Goal: Information Seeking & Learning: Learn about a topic

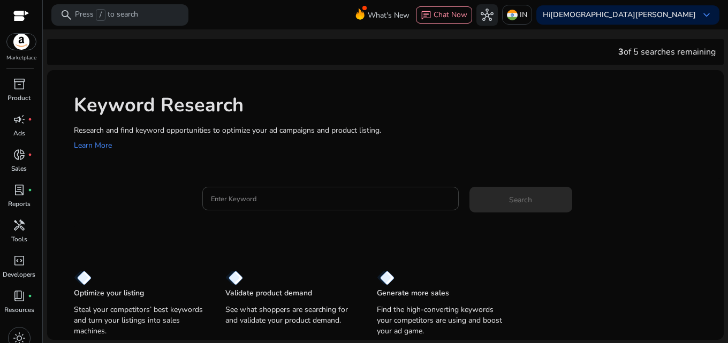
click at [223, 205] on div at bounding box center [330, 199] width 239 height 24
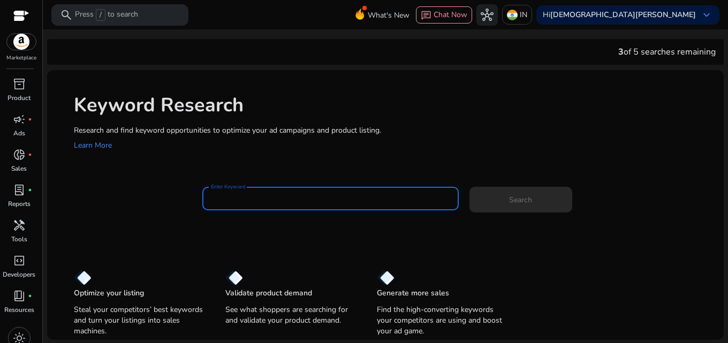
paste input "**********"
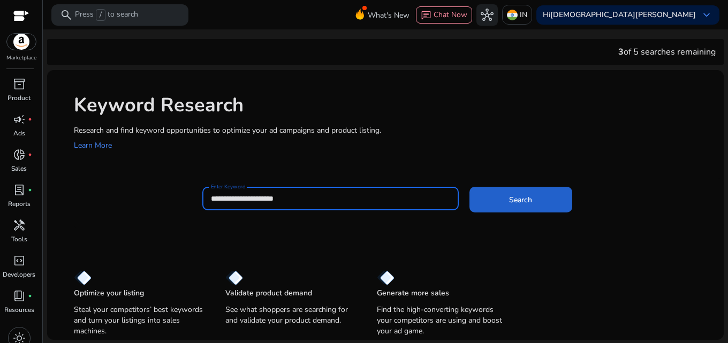
type input "**********"
click at [475, 203] on span at bounding box center [520, 200] width 103 height 26
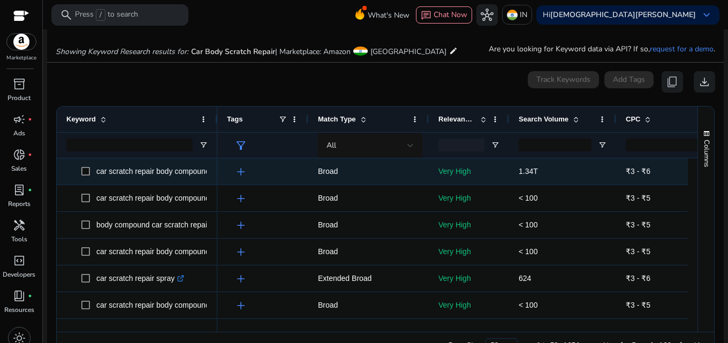
scroll to position [125, 0]
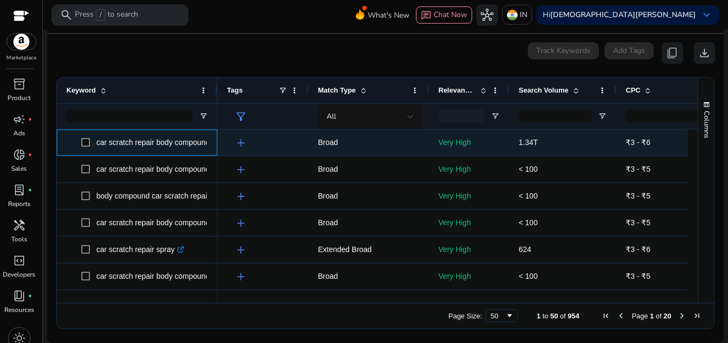
click at [110, 141] on p "car scratch repair body compound .st0{fill:#2c8af8}" at bounding box center [157, 143] width 123 height 22
click at [109, 141] on p "car scratch repair body compound .st0{fill:#2c8af8}" at bounding box center [157, 143] width 123 height 22
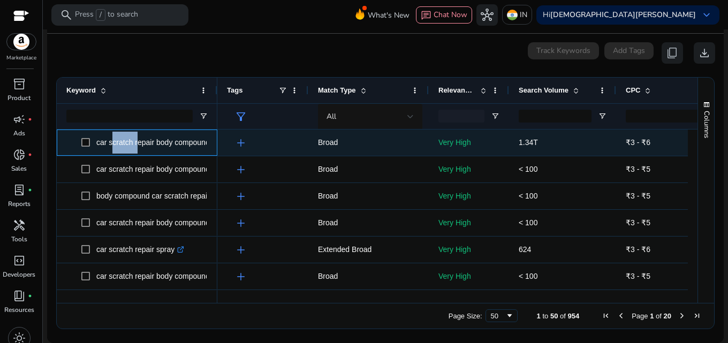
click at [109, 141] on p "car scratch repair body compound .st0{fill:#2c8af8}" at bounding box center [157, 143] width 123 height 22
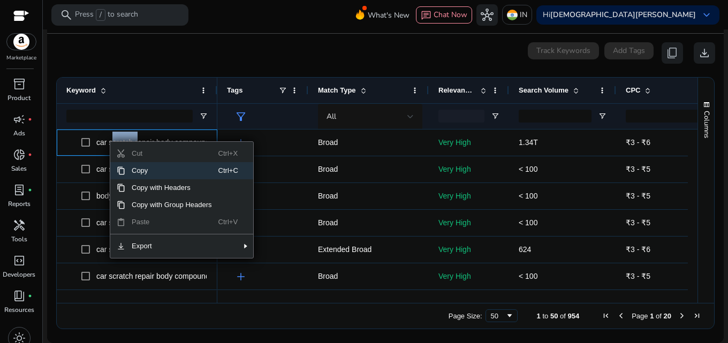
click at [122, 172] on span "Context Menu" at bounding box center [121, 170] width 9 height 9
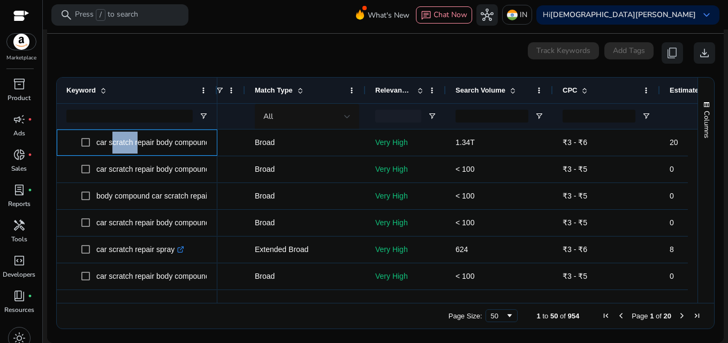
scroll to position [0, 0]
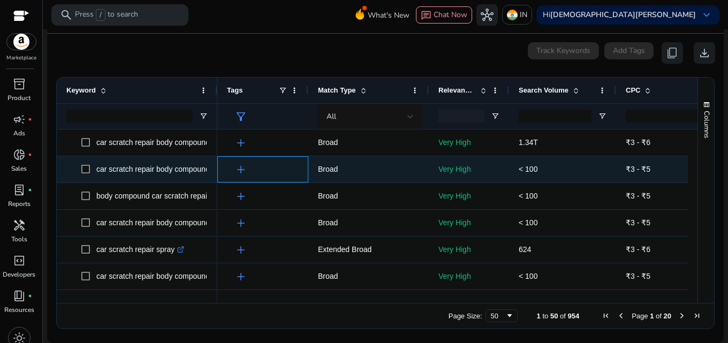
click at [239, 170] on span "add" at bounding box center [240, 169] width 13 height 13
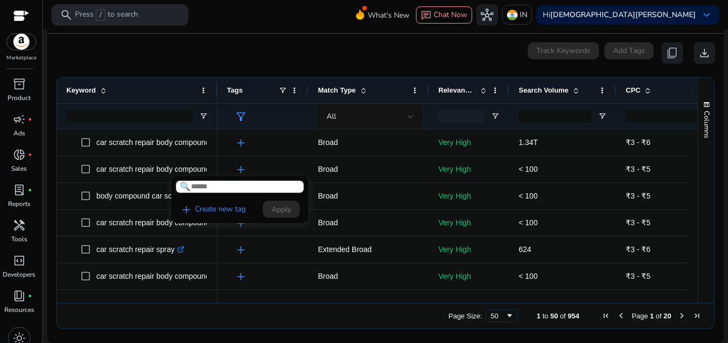
click at [239, 170] on div at bounding box center [364, 171] width 728 height 343
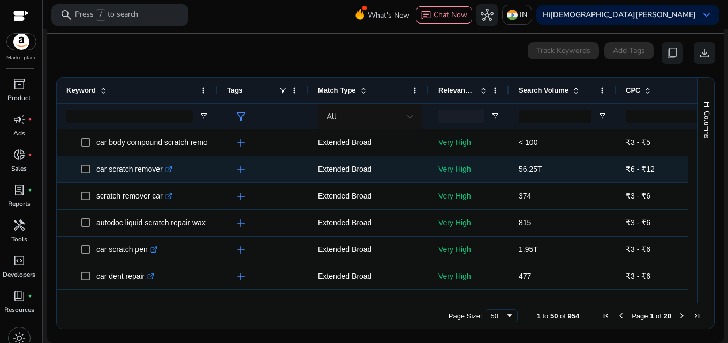
click at [114, 167] on p "car scratch remover .st0{fill:#2c8af8}" at bounding box center [134, 169] width 76 height 22
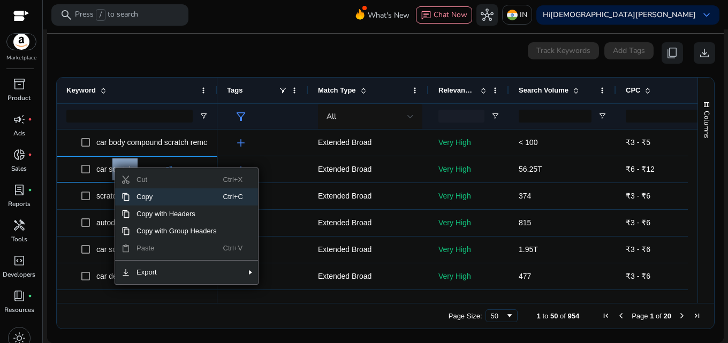
click at [126, 201] on span "Context Menu" at bounding box center [126, 197] width 9 height 9
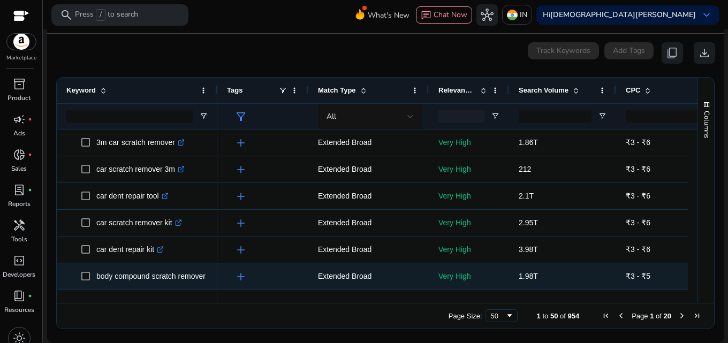
scroll to position [856, 0]
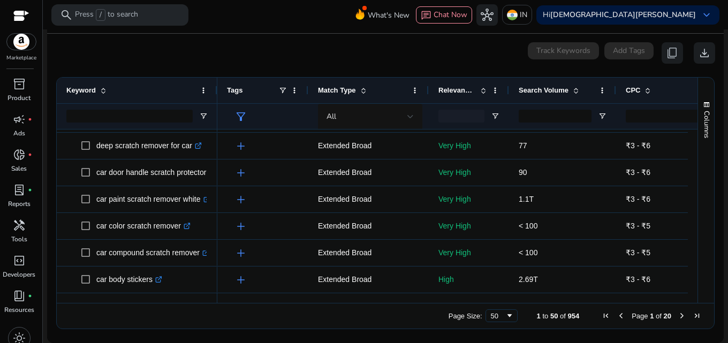
click at [679, 314] on span "Next Page" at bounding box center [682, 316] width 9 height 9
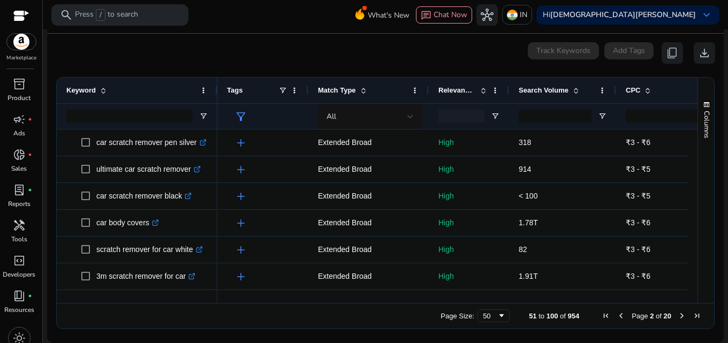
click at [678, 316] on span "Next Page" at bounding box center [682, 316] width 9 height 9
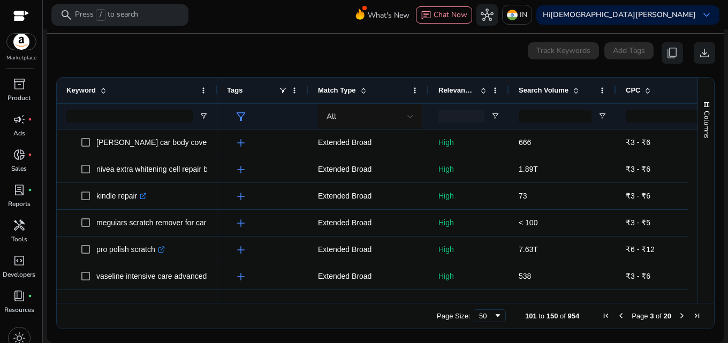
click at [620, 315] on span "Previous Page" at bounding box center [621, 316] width 9 height 9
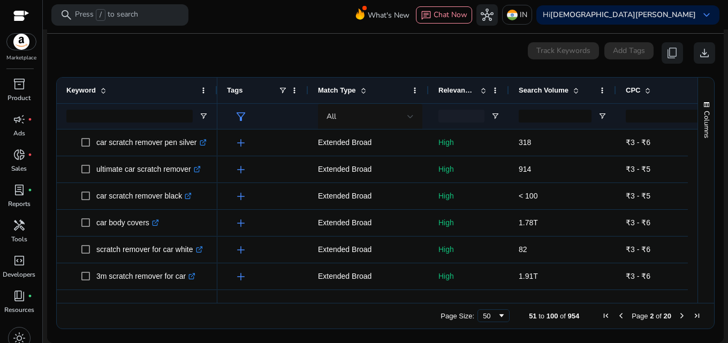
click at [620, 315] on span "Previous Page" at bounding box center [621, 316] width 9 height 9
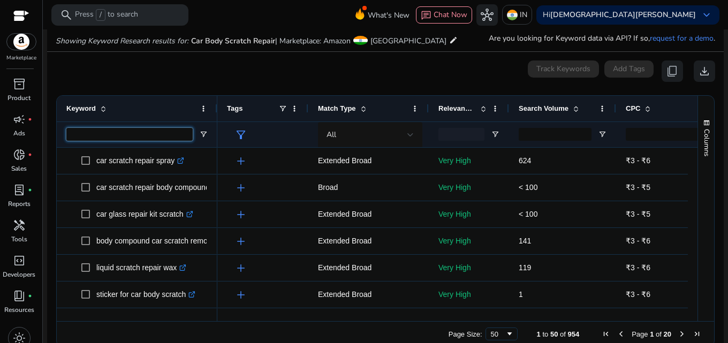
click at [117, 140] on input "Keyword Filter Input" at bounding box center [129, 134] width 126 height 13
paste input "**********"
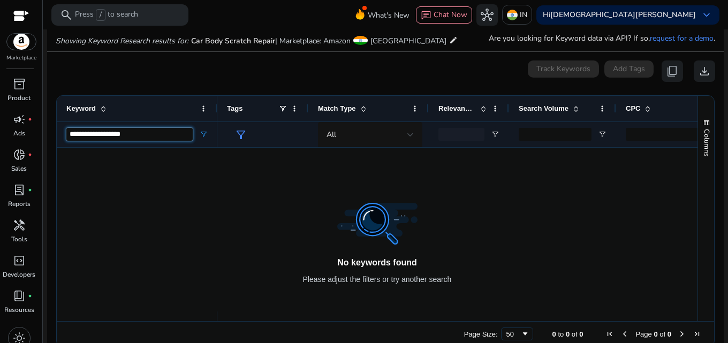
type input "**********"
click at [201, 131] on span "Open Filter Menu" at bounding box center [203, 134] width 9 height 9
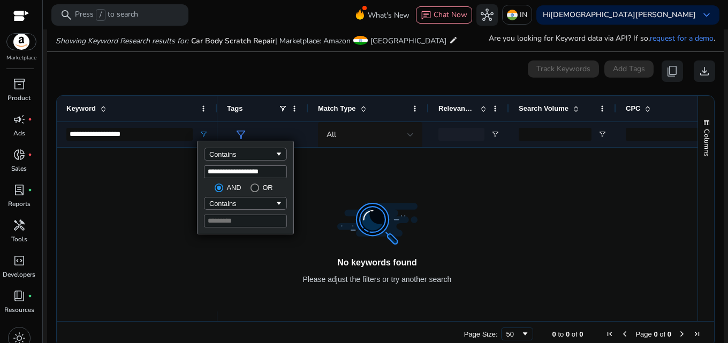
click at [196, 77] on div "0 keyword(s) selected Track Keywords Add Tags content_copy download" at bounding box center [385, 70] width 659 height 21
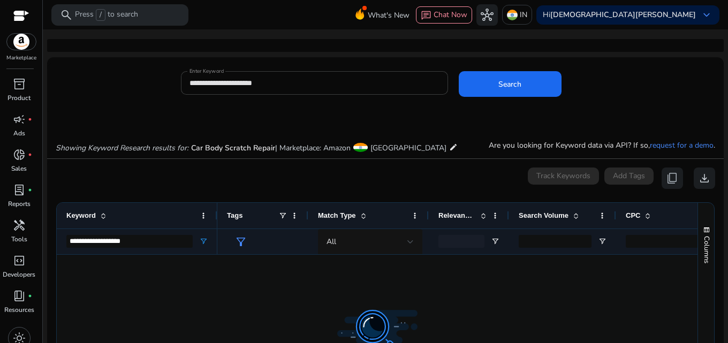
click at [292, 83] on input "**********" at bounding box center [314, 83] width 250 height 12
drag, startPoint x: 136, startPoint y: 241, endPoint x: 24, endPoint y: 283, distance: 119.7
click at [24, 283] on mat-sidenav-container "**********" at bounding box center [364, 171] width 728 height 343
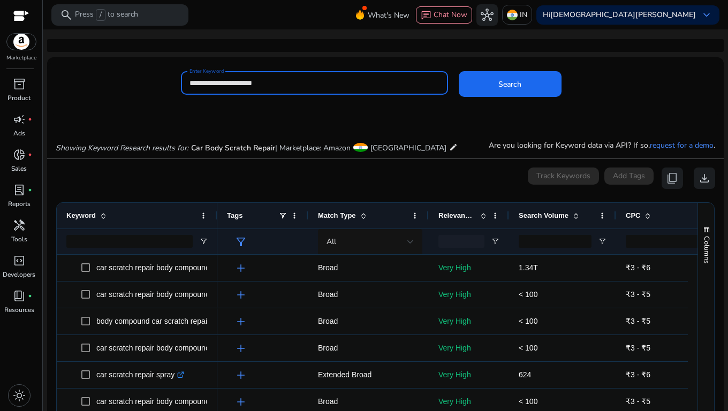
drag, startPoint x: 278, startPoint y: 82, endPoint x: 171, endPoint y: 77, distance: 107.2
click at [171, 77] on div "**********" at bounding box center [381, 88] width 668 height 35
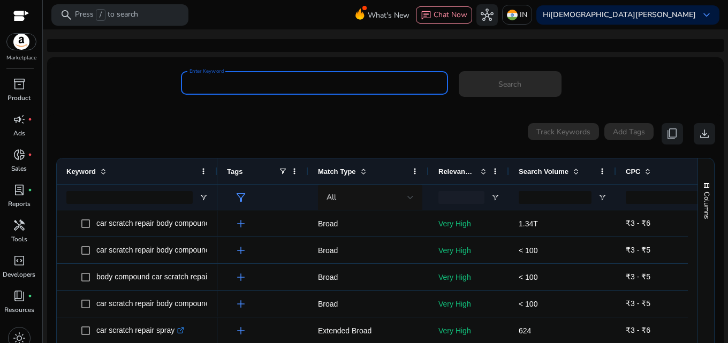
paste input "**********"
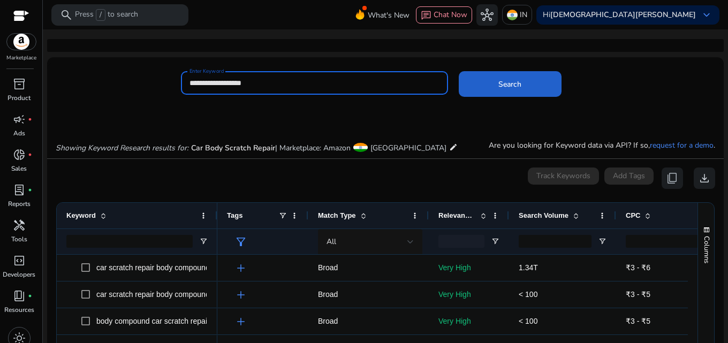
click at [465, 93] on span at bounding box center [510, 84] width 103 height 26
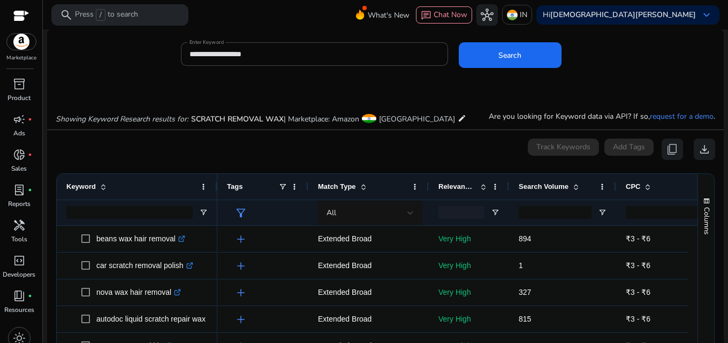
scroll to position [0, 0]
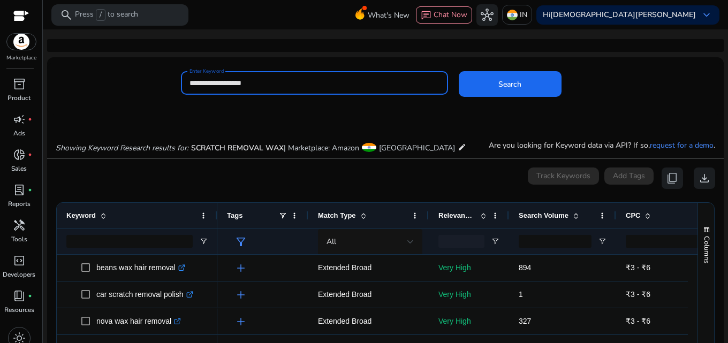
click at [288, 79] on input "**********" at bounding box center [314, 83] width 250 height 12
type input "**********"
click at [459, 71] on button "Search" at bounding box center [510, 84] width 103 height 26
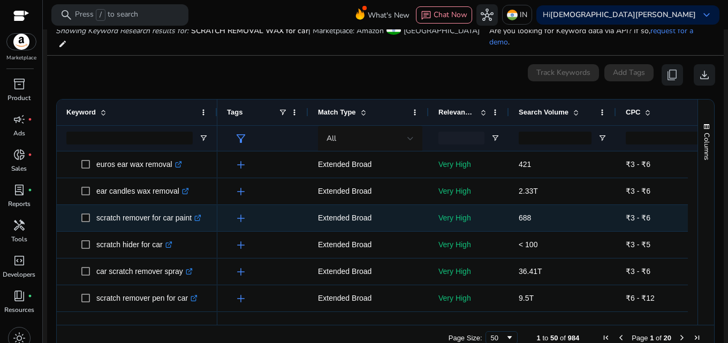
scroll to position [1039, 0]
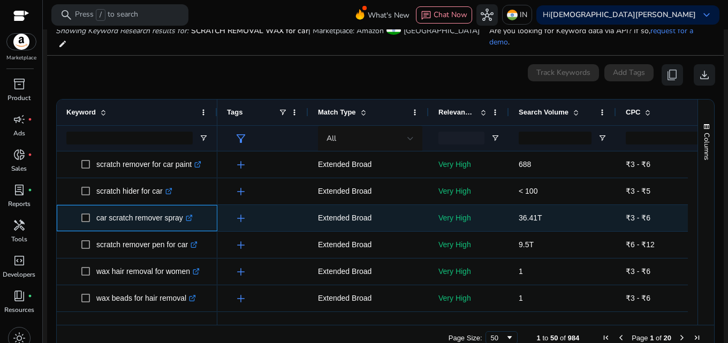
click at [105, 207] on p "car scratch remover spray .st0{fill:#2c8af8}" at bounding box center [144, 218] width 96 height 22
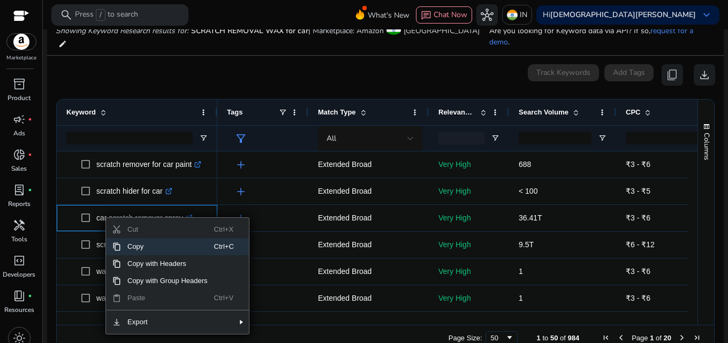
click at [126, 238] on span "Copy" at bounding box center [167, 246] width 93 height 17
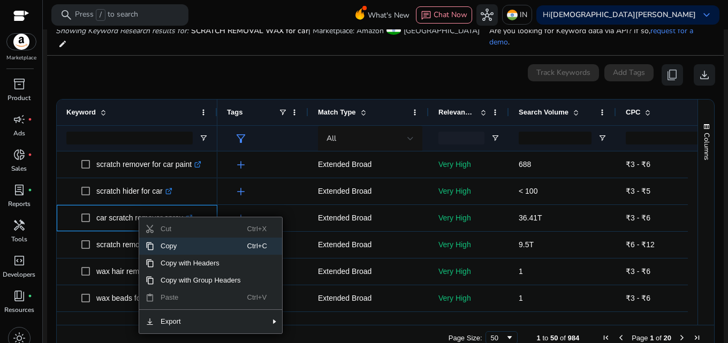
click at [150, 242] on span "Context Menu" at bounding box center [150, 246] width 9 height 9
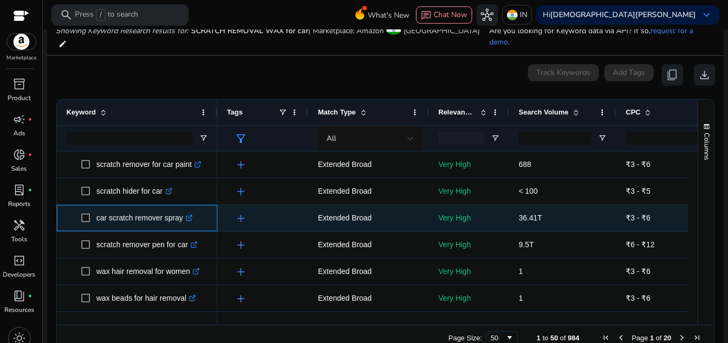
click at [207, 207] on span "car scratch remover spray .st0{fill:#2c8af8}" at bounding box center [144, 218] width 126 height 22
click at [191, 215] on icon at bounding box center [190, 217] width 4 height 4
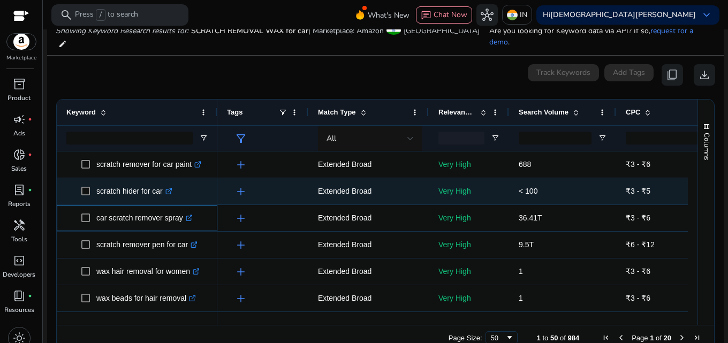
scroll to position [1124, 0]
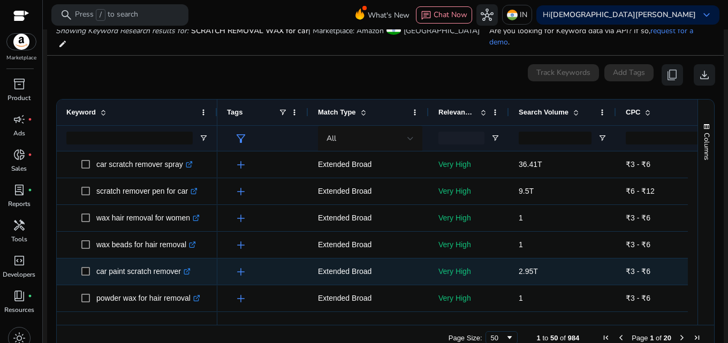
click at [188, 268] on icon ".st0{fill:#2c8af8}" at bounding box center [187, 271] width 7 height 7
click at [119, 261] on p "car paint scratch remover .st0{fill:#2c8af8}" at bounding box center [143, 272] width 94 height 22
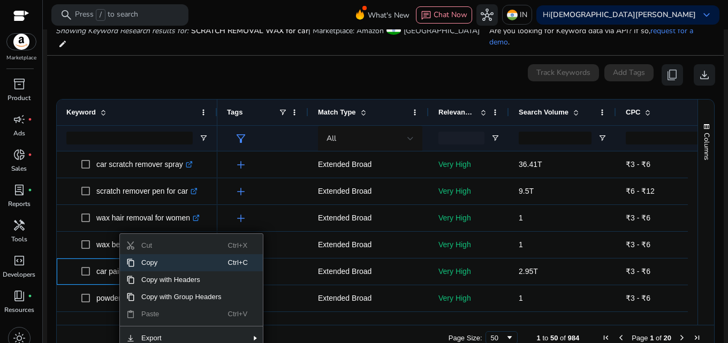
click at [136, 254] on span "Copy" at bounding box center [181, 262] width 93 height 17
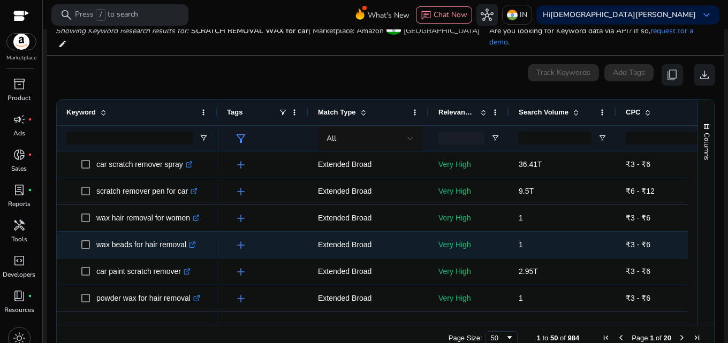
click at [142, 234] on p "wax beads for hair removal .st0{fill:#2c8af8}" at bounding box center [146, 245] width 100 height 22
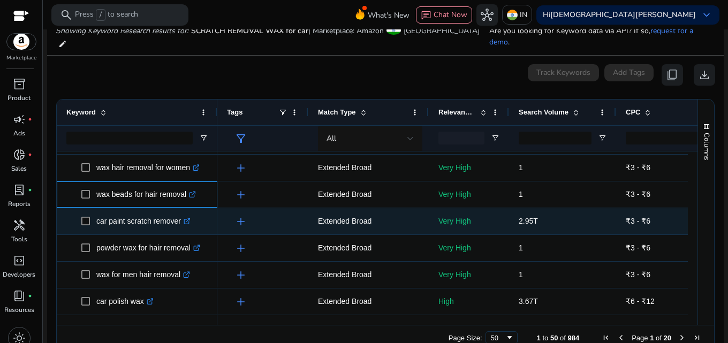
scroll to position [125, 0]
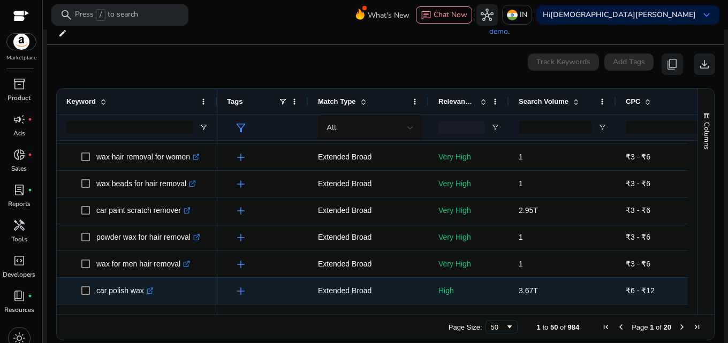
click at [148, 287] on icon ".st0{fill:#2c8af8}" at bounding box center [150, 290] width 7 height 7
click at [110, 282] on p "car polish wax .st0{fill:#2c8af8}" at bounding box center [124, 291] width 57 height 22
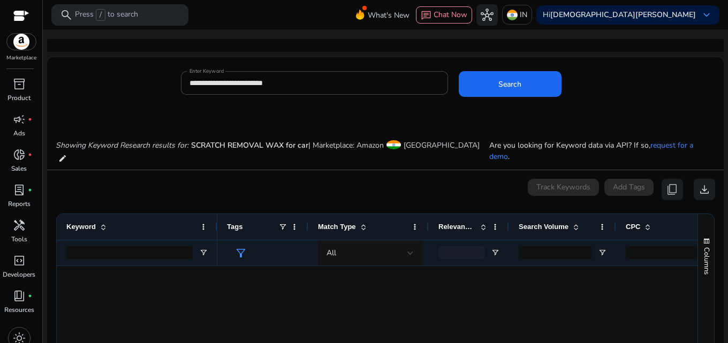
scroll to position [1174, 0]
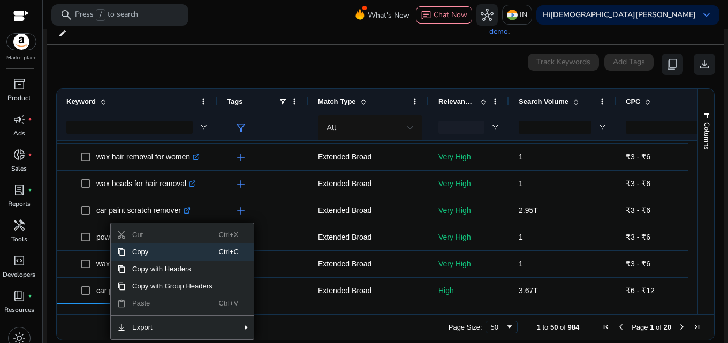
click at [148, 244] on span "Copy" at bounding box center [172, 252] width 93 height 17
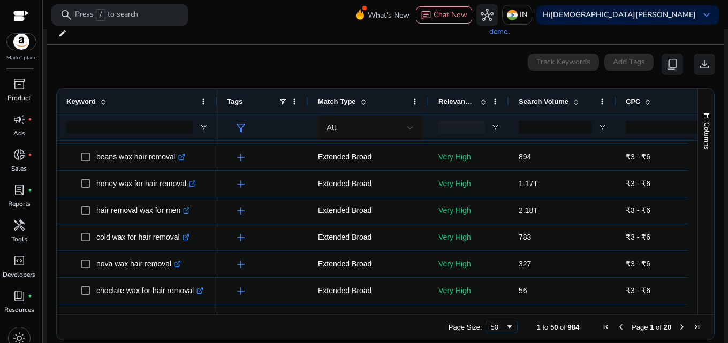
scroll to position [0, 0]
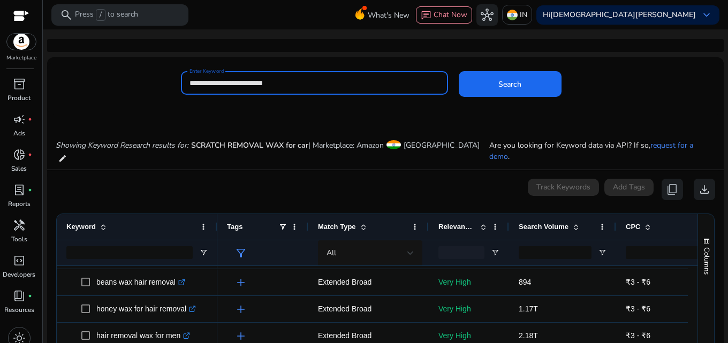
drag, startPoint x: 314, startPoint y: 87, endPoint x: 193, endPoint y: 86, distance: 121.5
click at [193, 86] on input "**********" at bounding box center [314, 83] width 250 height 12
type input "*"
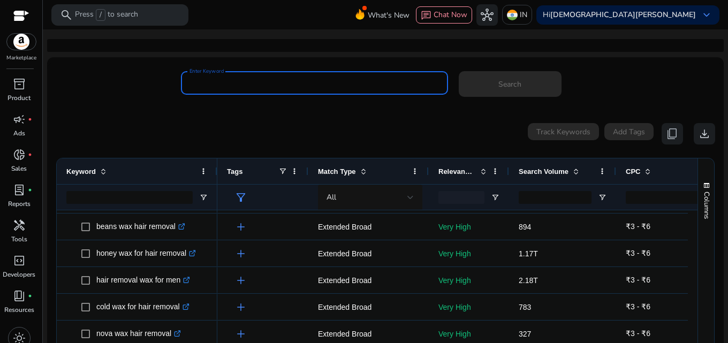
scroll to position [54, 0]
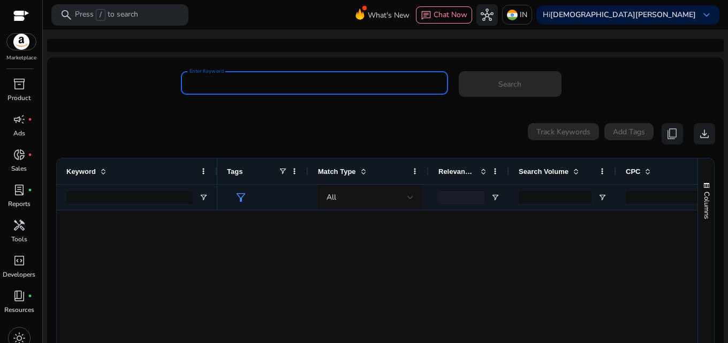
scroll to position [746, 0]
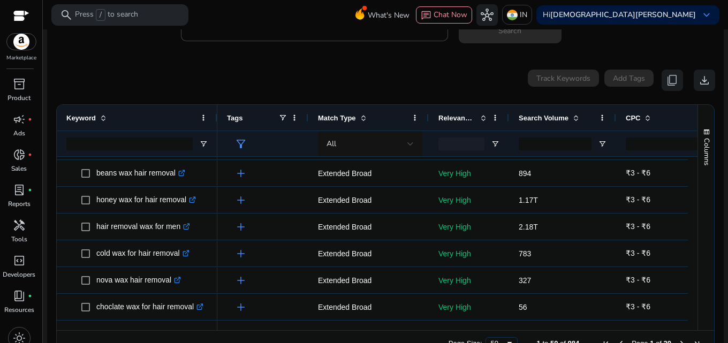
click at [431, 75] on div "0 keyword(s) selected Track Keywords Add Tags content_copy download" at bounding box center [385, 80] width 659 height 21
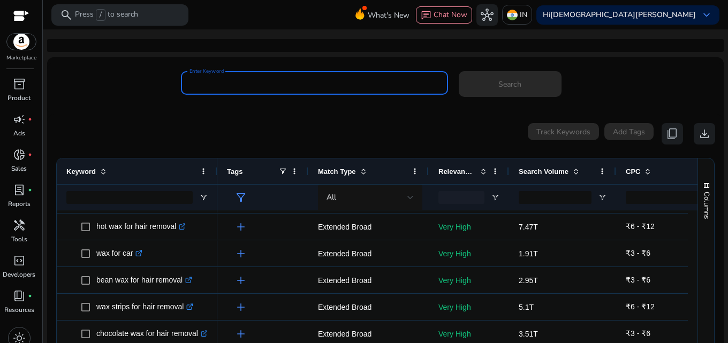
click at [211, 82] on input "Enter Keyword" at bounding box center [314, 83] width 250 height 12
paste input "**********"
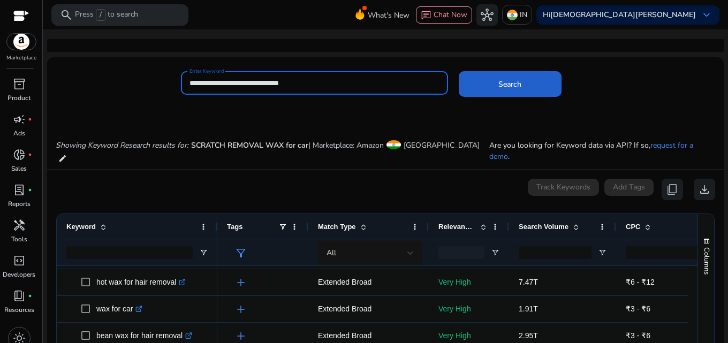
type input "**********"
click at [480, 85] on span at bounding box center [510, 84] width 103 height 26
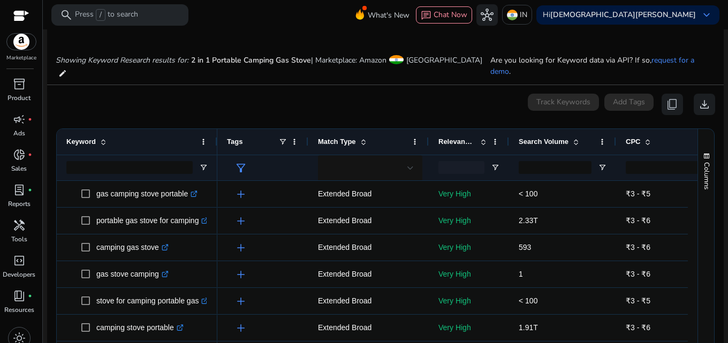
scroll to position [115, 0]
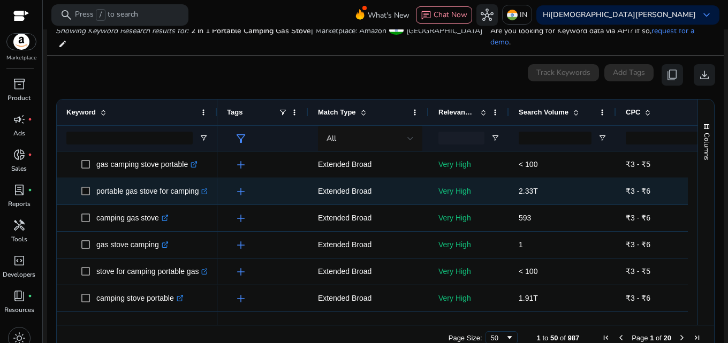
click at [203, 187] on link ".st0{fill:#2c8af8}" at bounding box center [204, 191] width 10 height 9
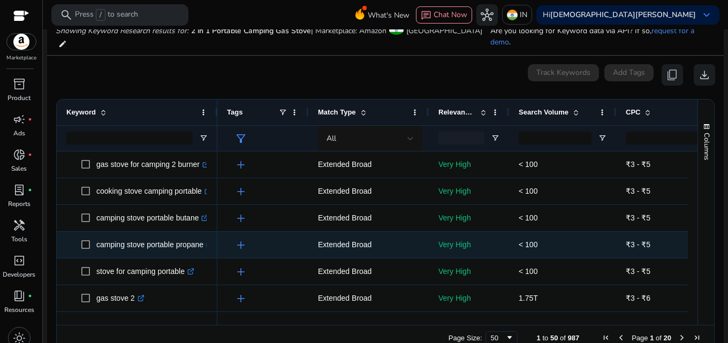
scroll to position [0, 0]
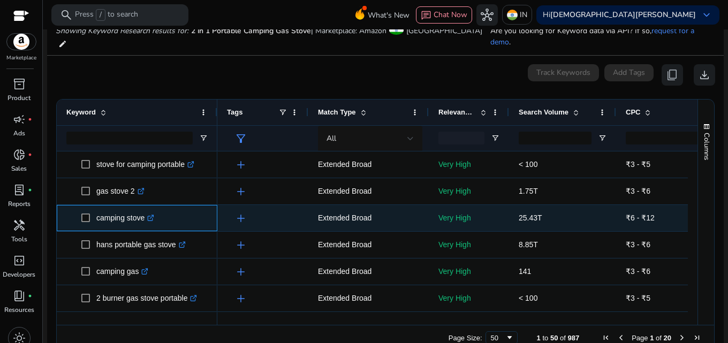
click at [153, 215] on icon at bounding box center [152, 217] width 4 height 4
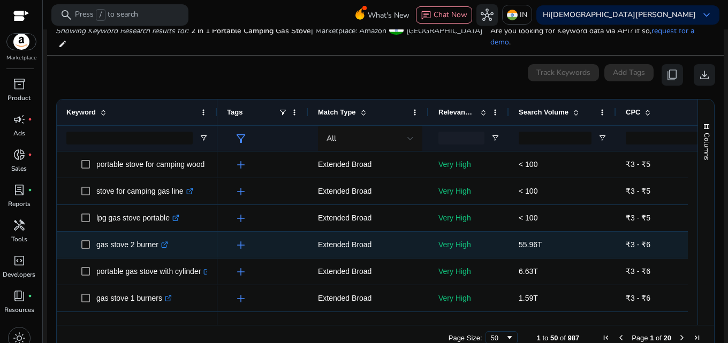
click at [166, 241] on icon ".st0{fill:#2c8af8}" at bounding box center [164, 244] width 7 height 7
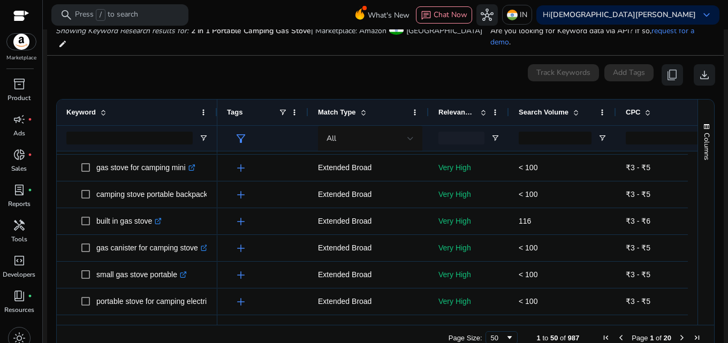
click at [678, 333] on span "Next Page" at bounding box center [682, 337] width 9 height 9
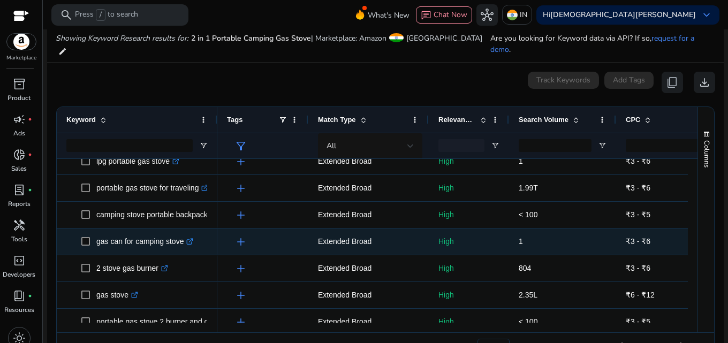
scroll to position [161, 0]
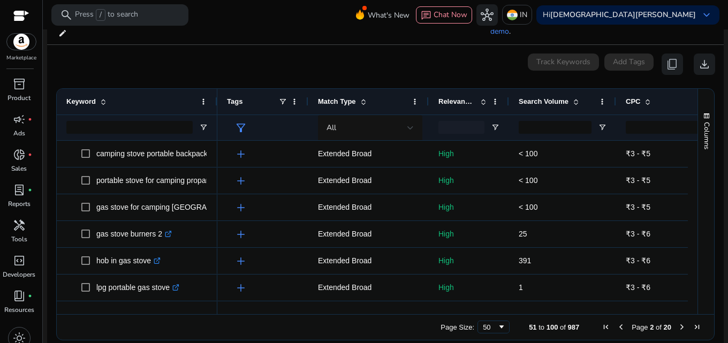
click at [618, 323] on span "Previous Page" at bounding box center [621, 327] width 9 height 9
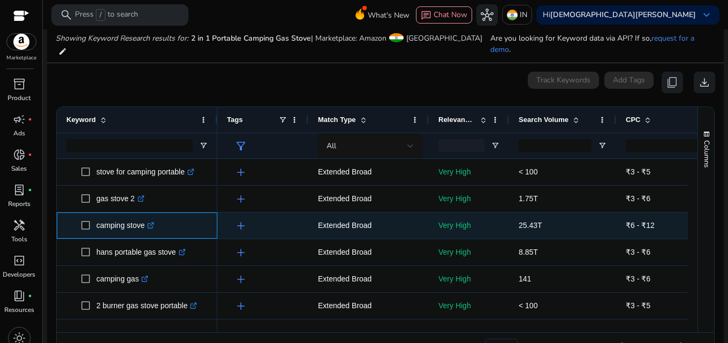
click at [104, 215] on p "camping stove .st0{fill:#2c8af8}" at bounding box center [125, 226] width 58 height 22
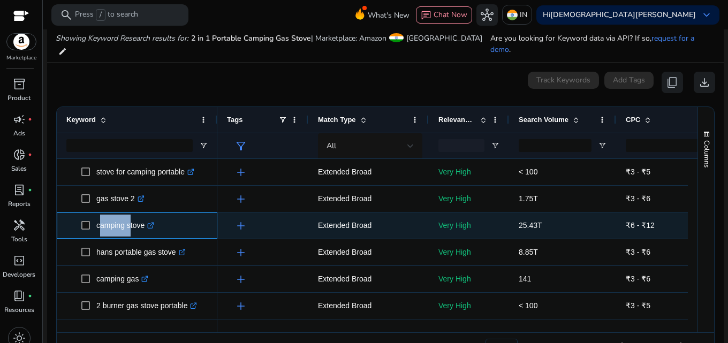
click at [104, 215] on p "camping stove .st0{fill:#2c8af8}" at bounding box center [125, 226] width 58 height 22
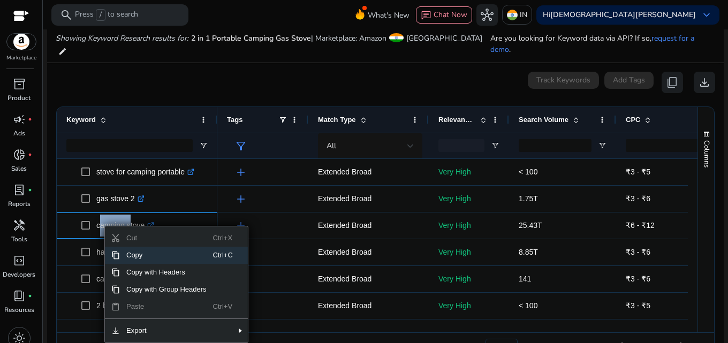
click at [120, 247] on span "Copy" at bounding box center [166, 255] width 93 height 17
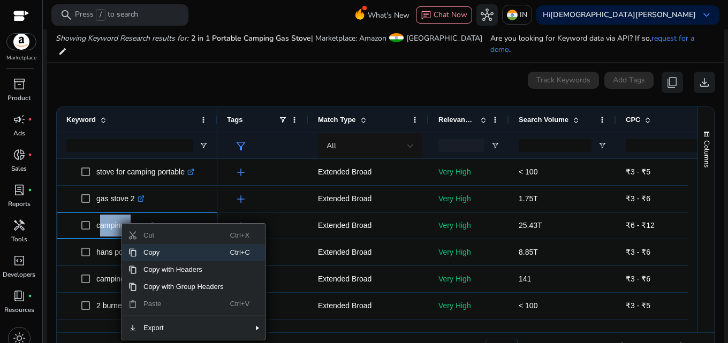
click at [132, 248] on span "Context Menu" at bounding box center [132, 252] width 9 height 9
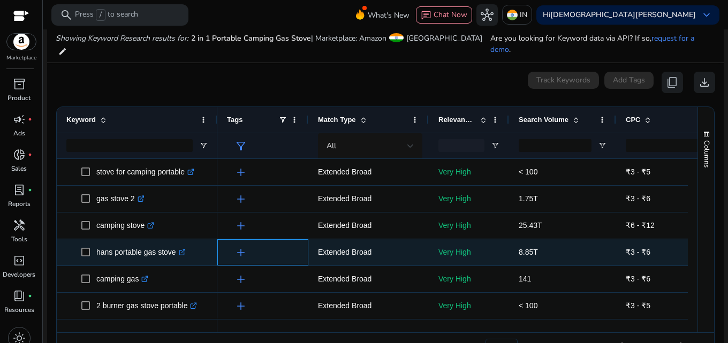
click at [279, 242] on div "add" at bounding box center [265, 252] width 66 height 20
click at [185, 249] on icon at bounding box center [184, 250] width 3 height 3
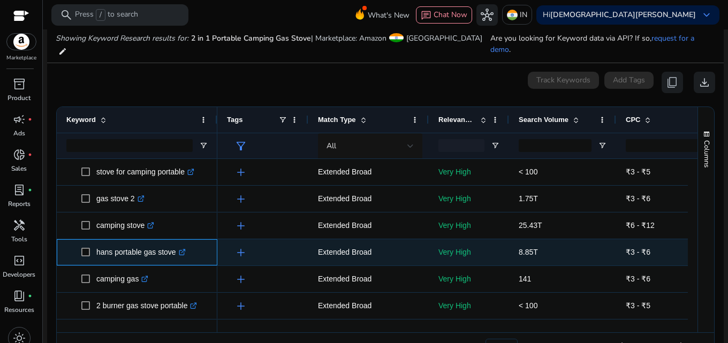
click at [118, 242] on p "hans portable gas stove .st0{fill:#2c8af8}" at bounding box center [140, 252] width 89 height 22
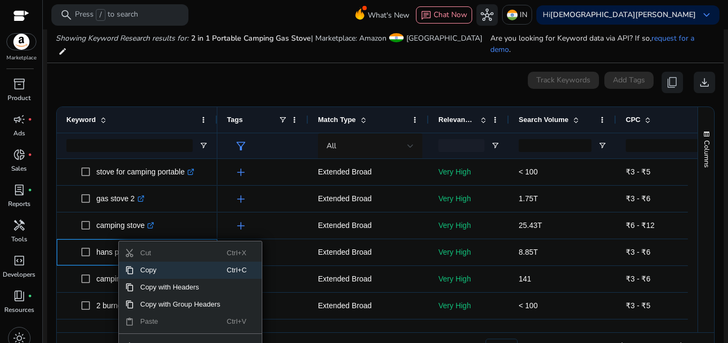
click at [130, 266] on span "Context Menu" at bounding box center [129, 270] width 9 height 9
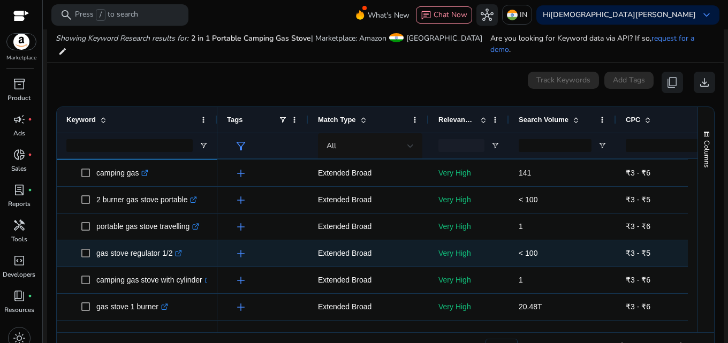
scroll to position [642, 0]
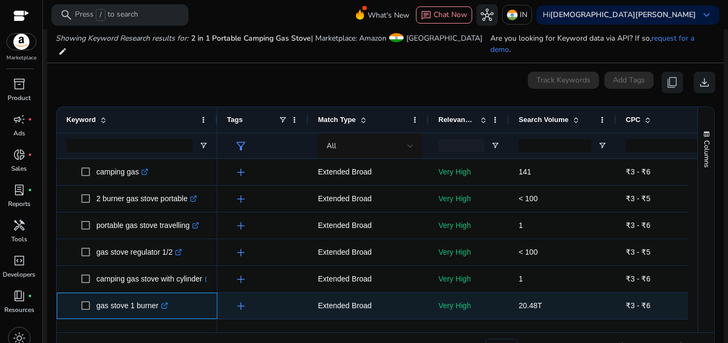
click at [195, 295] on span "gas stove 1 burner .st0{fill:#2c8af8}" at bounding box center [144, 306] width 126 height 22
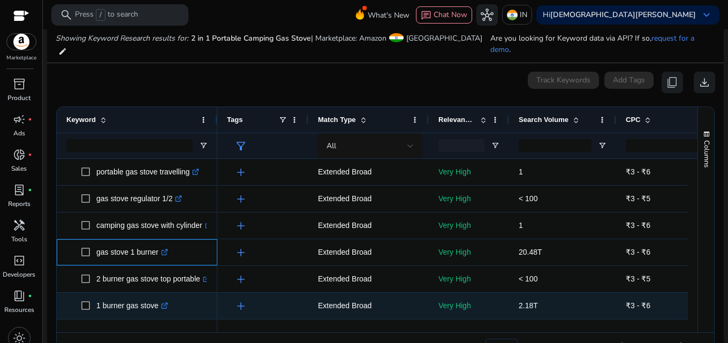
scroll to position [749, 0]
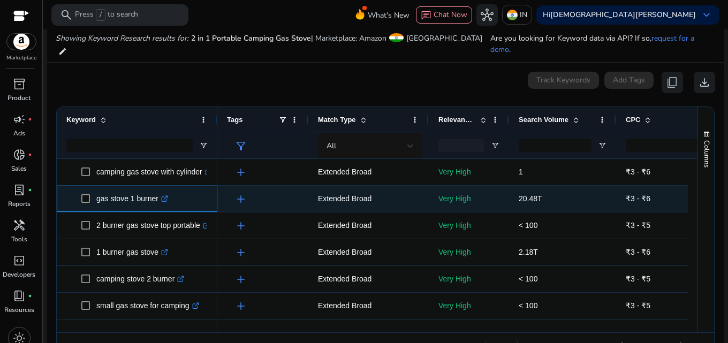
click at [166, 195] on icon ".st0{fill:#2c8af8}" at bounding box center [164, 198] width 7 height 7
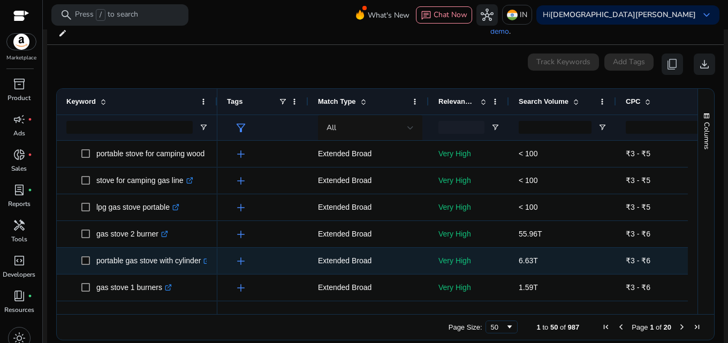
scroll to position [1071, 0]
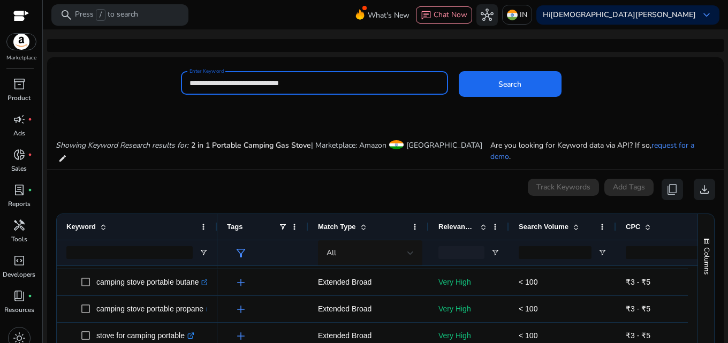
drag, startPoint x: 313, startPoint y: 85, endPoint x: 134, endPoint y: 95, distance: 179.1
click at [134, 95] on div "**********" at bounding box center [381, 88] width 668 height 35
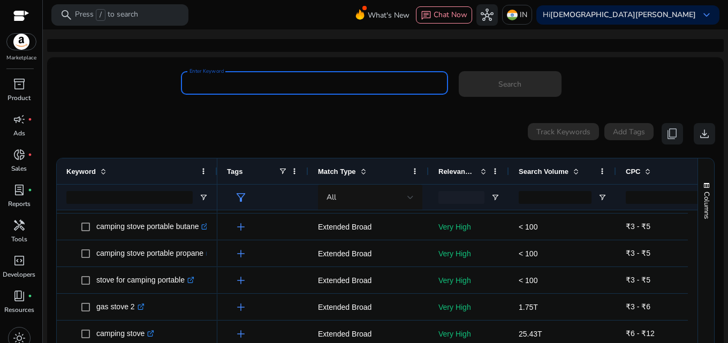
paste input "**********"
type input "**********"
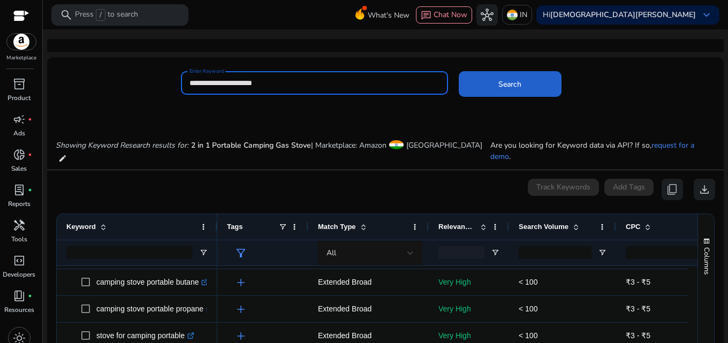
click at [459, 71] on button "Search" at bounding box center [510, 84] width 103 height 26
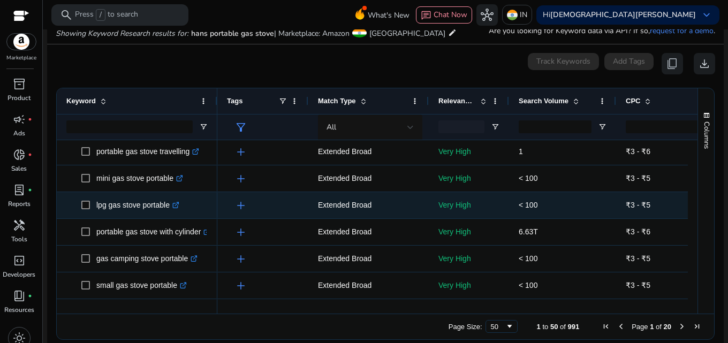
scroll to position [107, 0]
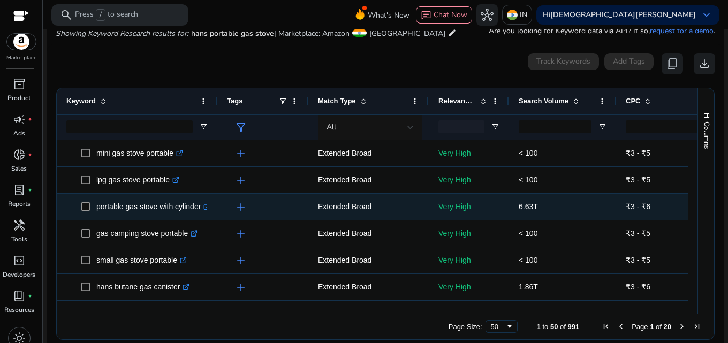
click at [207, 208] on span "portable gas stove with cylinder .st0{fill:#2c8af8}" at bounding box center [144, 207] width 126 height 22
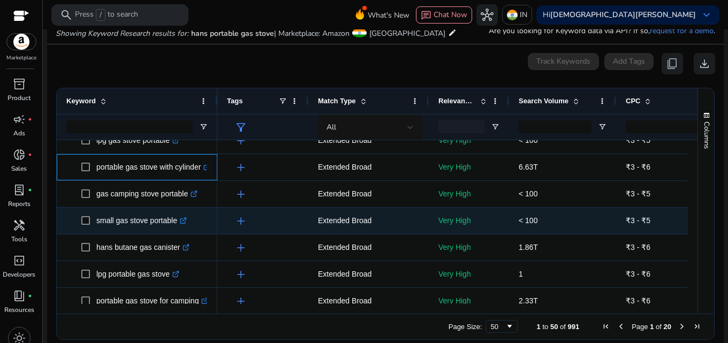
scroll to position [161, 0]
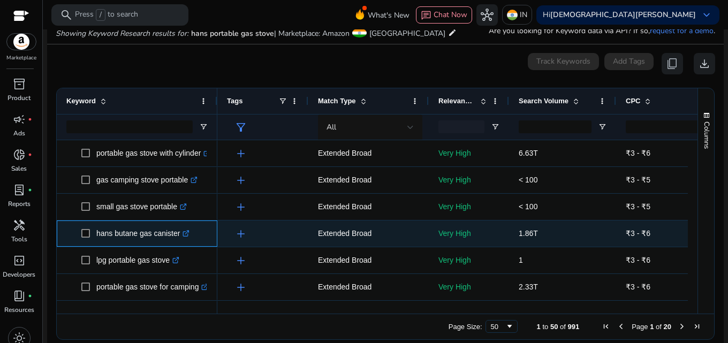
click at [187, 235] on icon ".st0{fill:#2c8af8}" at bounding box center [186, 233] width 7 height 7
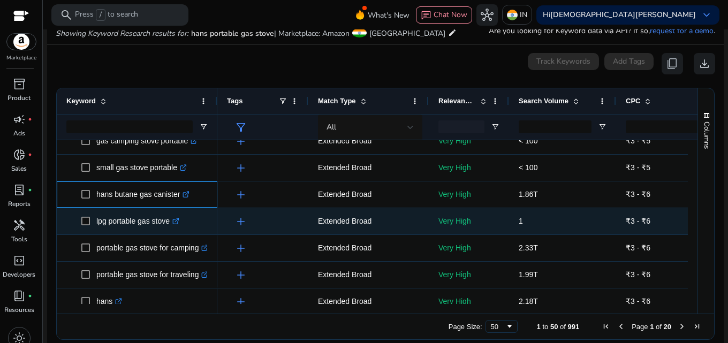
scroll to position [214, 0]
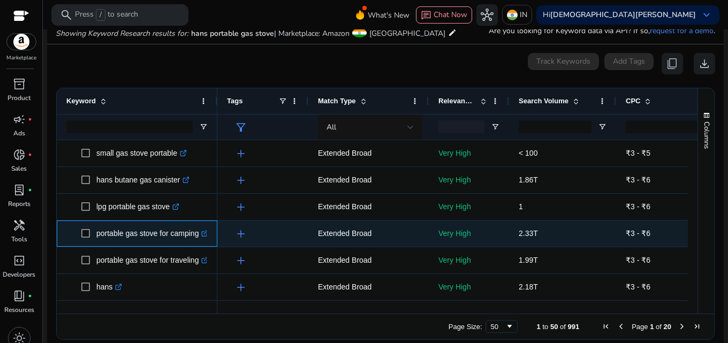
click at [205, 233] on icon at bounding box center [204, 233] width 5 height 5
click at [155, 231] on p "portable gas stove for camping .st0{fill:#2c8af8}" at bounding box center [152, 234] width 112 height 22
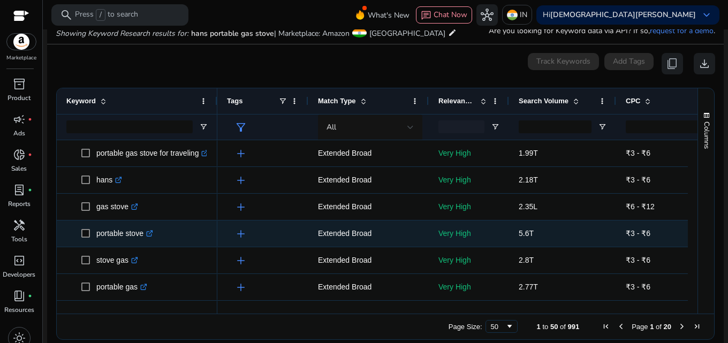
scroll to position [358, 0]
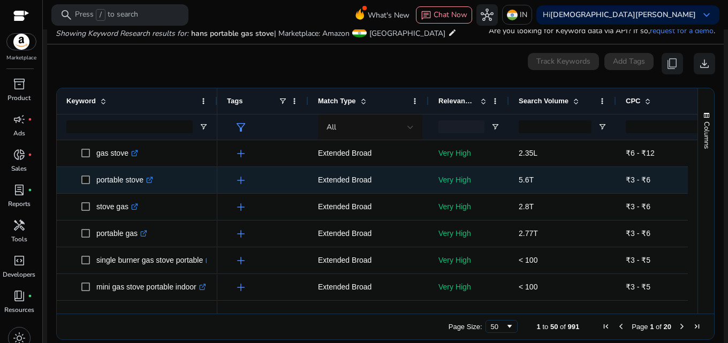
click at [125, 180] on p "portable stove .st0{fill:#2c8af8}" at bounding box center [124, 180] width 57 height 22
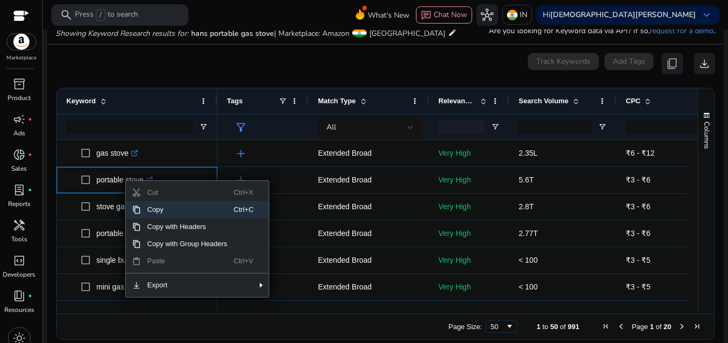
click at [141, 208] on span "Copy" at bounding box center [187, 209] width 93 height 17
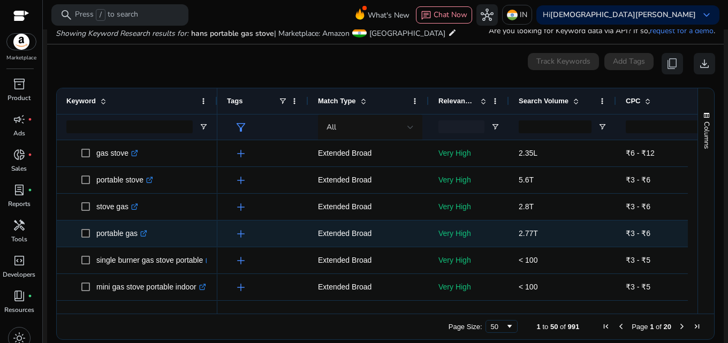
click at [187, 236] on span "portable gas .st0{fill:#2c8af8}" at bounding box center [144, 234] width 126 height 22
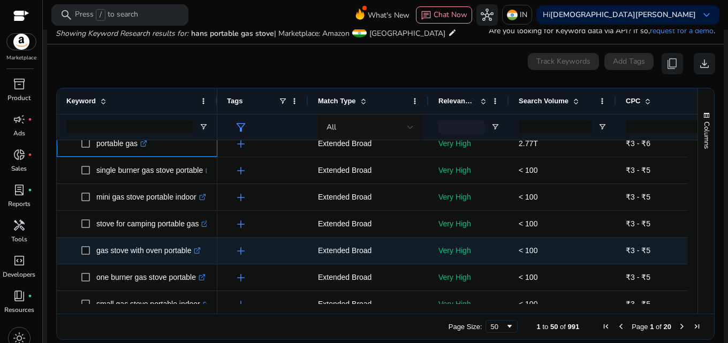
scroll to position [482, 0]
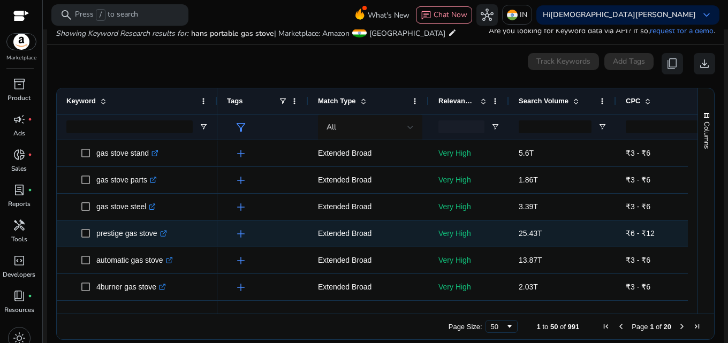
click at [163, 236] on icon ".st0{fill:#2c8af8}" at bounding box center [163, 233] width 7 height 7
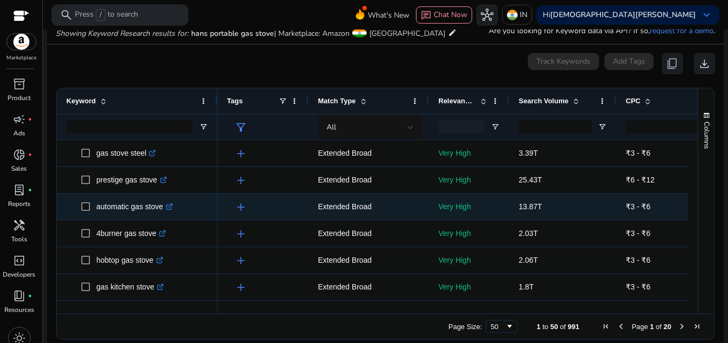
click at [171, 209] on icon ".st0{fill:#2c8af8}" at bounding box center [169, 206] width 7 height 7
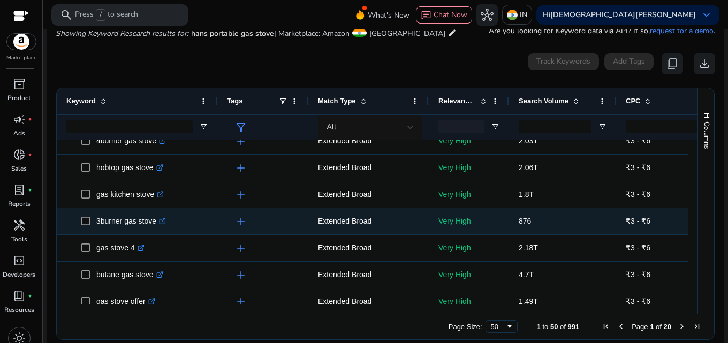
scroll to position [910, 0]
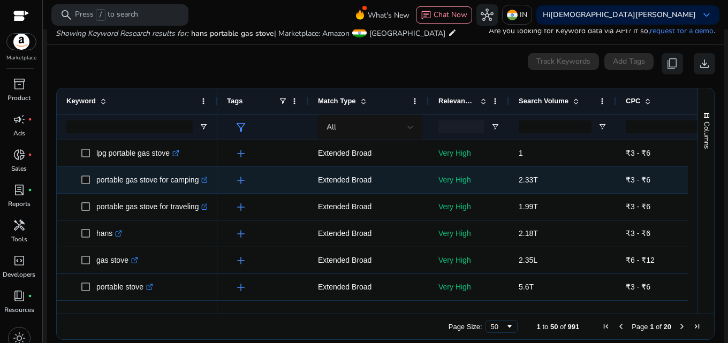
click at [150, 181] on p "portable gas stove for camping .st0{fill:#2c8af8}" at bounding box center [152, 180] width 112 height 22
click at [149, 181] on p "portable gas stove for camping .st0{fill:#2c8af8}" at bounding box center [152, 180] width 112 height 22
click at [149, 183] on p "portable gas stove for camping .st0{fill:#2c8af8}" at bounding box center [152, 180] width 112 height 22
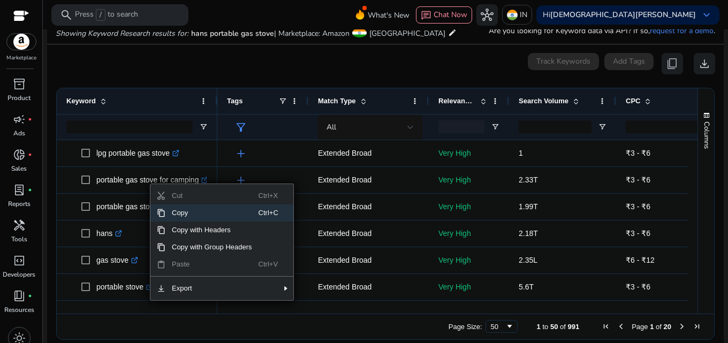
click at [160, 211] on span "Context Menu" at bounding box center [161, 213] width 9 height 9
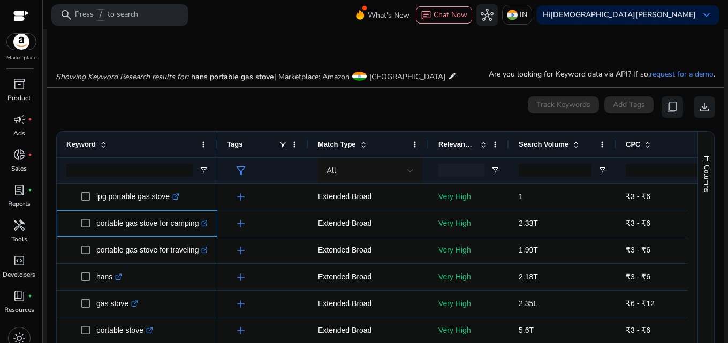
scroll to position [0, 0]
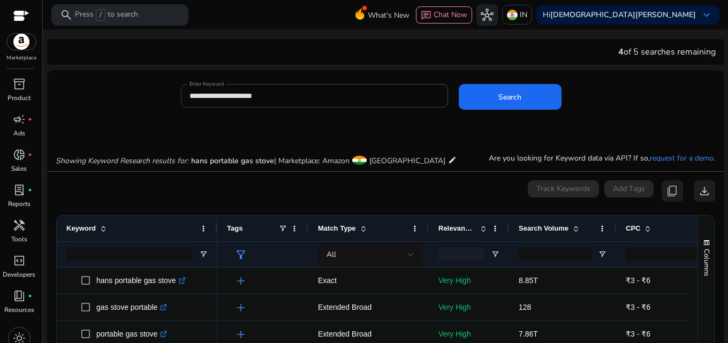
scroll to position [268, 0]
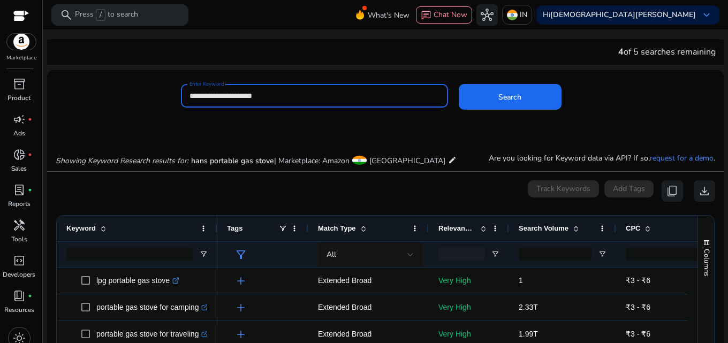
drag, startPoint x: 277, startPoint y: 91, endPoint x: 138, endPoint y: 90, distance: 139.7
click at [138, 90] on div "**********" at bounding box center [381, 101] width 668 height 35
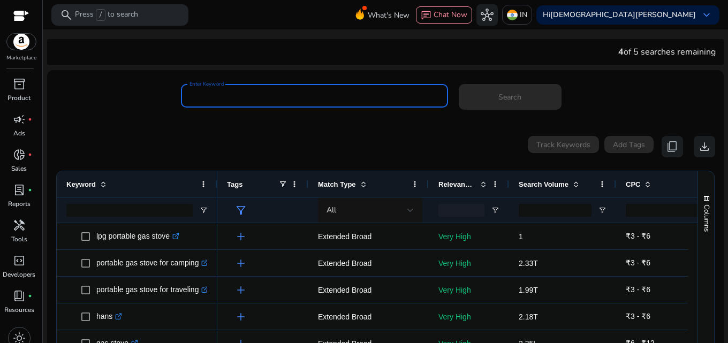
paste input "**********"
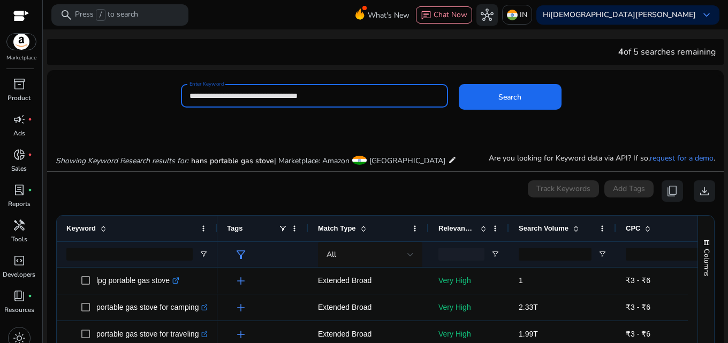
type input "**********"
click at [459, 84] on button "Search" at bounding box center [510, 97] width 103 height 26
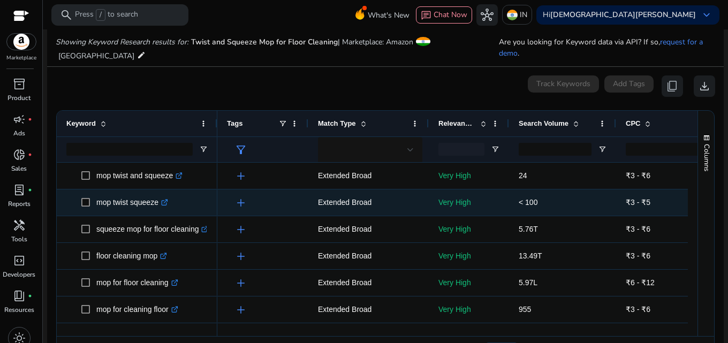
scroll to position [127, 0]
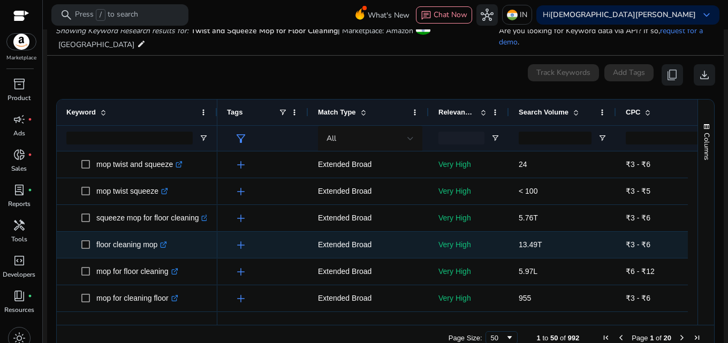
click at [165, 241] on icon ".st0{fill:#2c8af8}" at bounding box center [163, 244] width 7 height 7
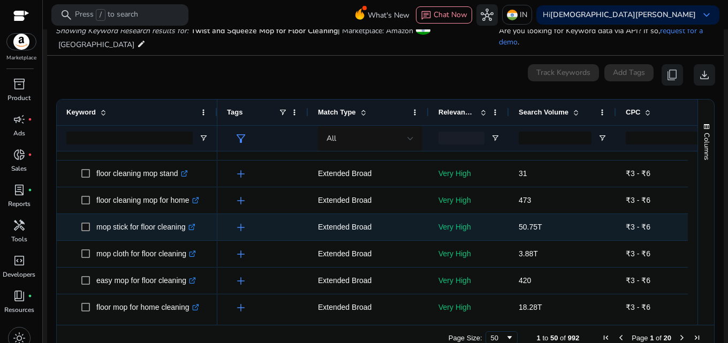
scroll to position [268, 0]
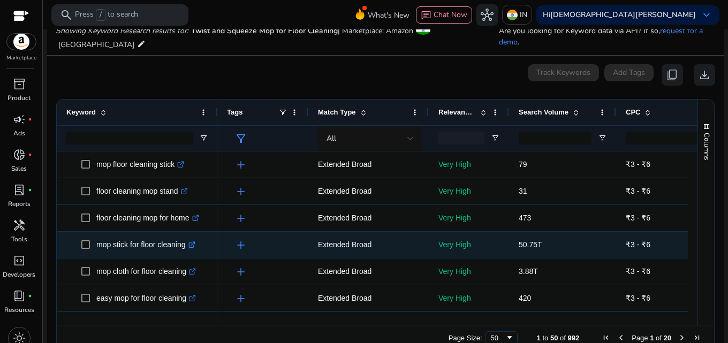
click at [195, 241] on icon ".st0{fill:#2c8af8}" at bounding box center [191, 244] width 7 height 7
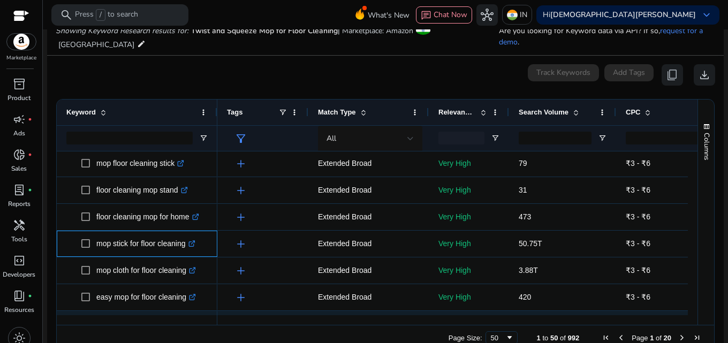
scroll to position [0, 0]
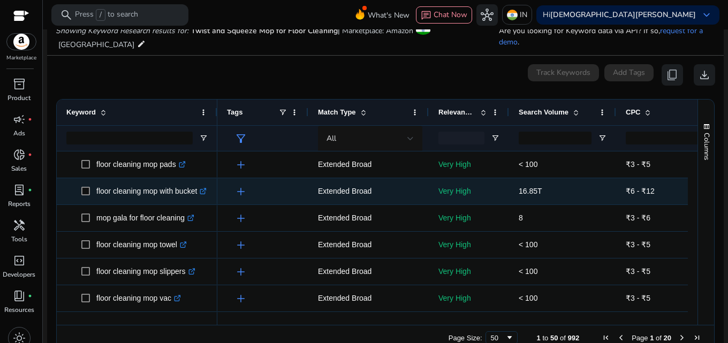
click at [205, 189] on icon at bounding box center [202, 191] width 5 height 5
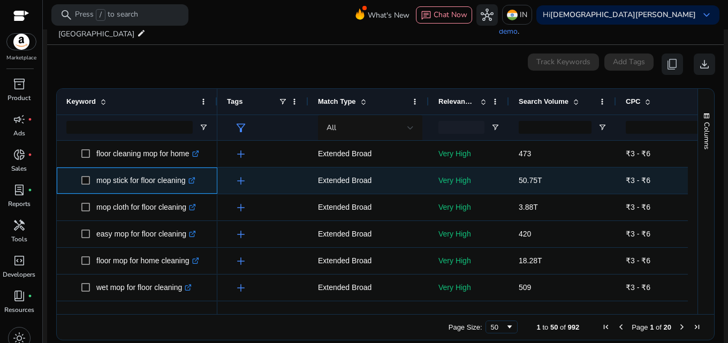
click at [190, 176] on link ".st0{fill:#2c8af8}" at bounding box center [191, 180] width 10 height 9
click at [161, 170] on p "mop stick for floor cleaning .st0{fill:#2c8af8}" at bounding box center [145, 181] width 99 height 22
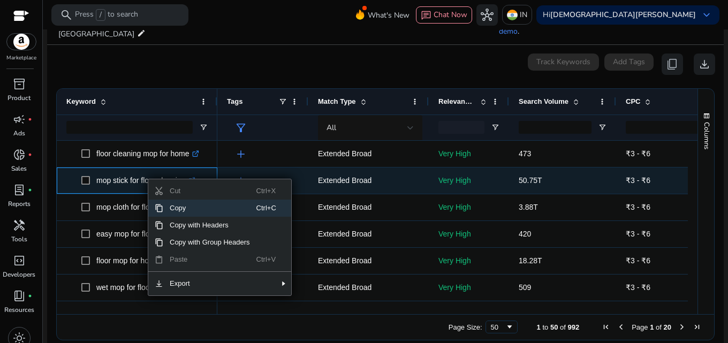
click at [110, 178] on p "mop stick for floor cleaning .st0{fill:#2c8af8}" at bounding box center [145, 181] width 99 height 22
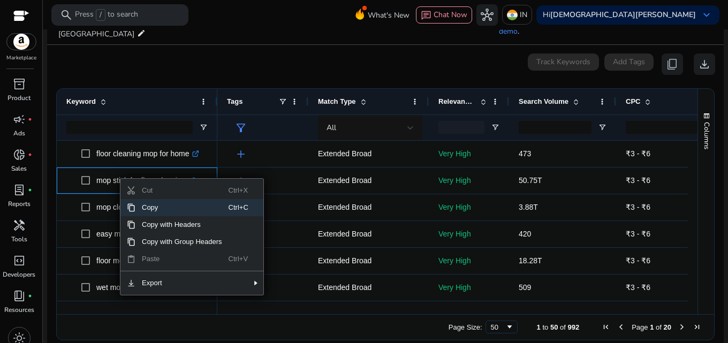
click at [143, 199] on span "Copy" at bounding box center [181, 207] width 93 height 17
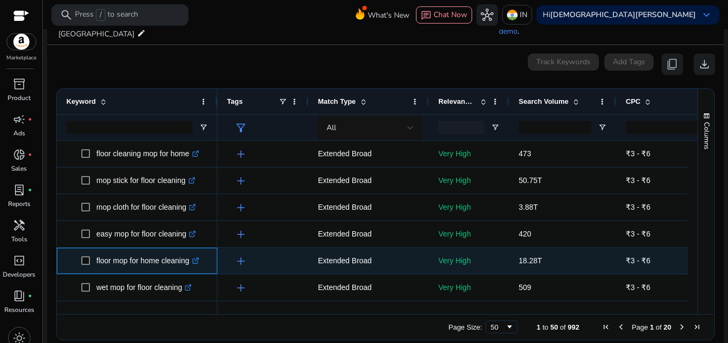
click at [132, 250] on p "floor mop for home cleaning .st0{fill:#2c8af8}" at bounding box center [147, 261] width 103 height 22
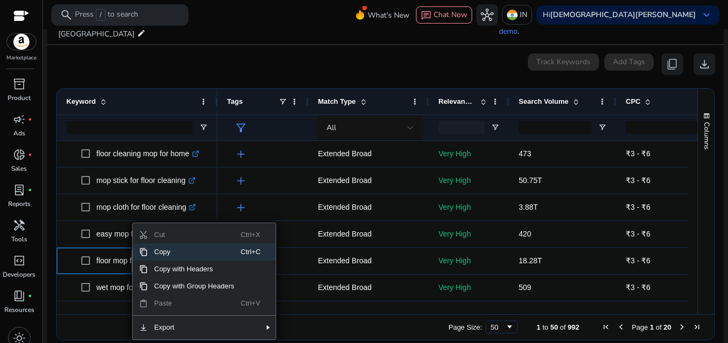
click at [147, 248] on span "Context Menu" at bounding box center [143, 252] width 9 height 9
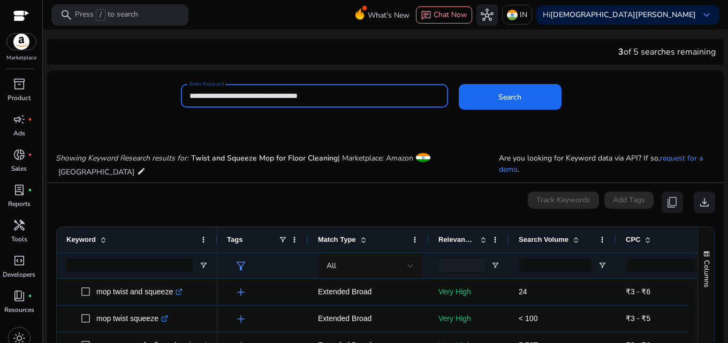
drag, startPoint x: 329, startPoint y: 96, endPoint x: 176, endPoint y: 91, distance: 153.7
click at [176, 91] on div "**********" at bounding box center [381, 101] width 668 height 35
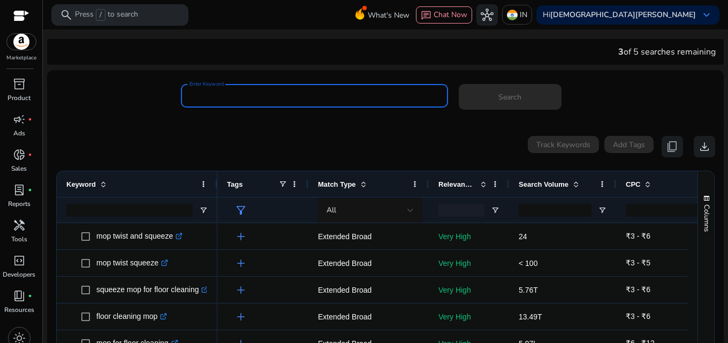
paste input "**********"
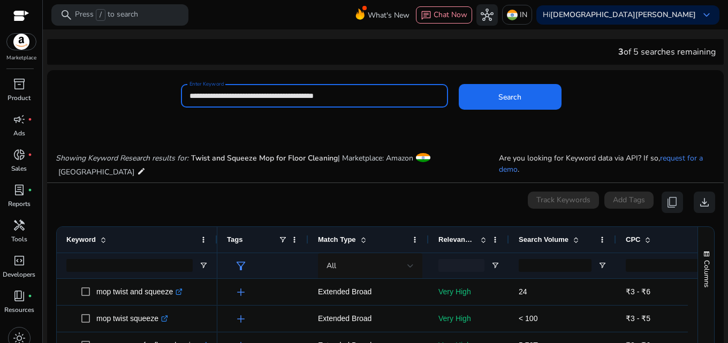
click at [459, 84] on button "Search" at bounding box center [510, 97] width 103 height 26
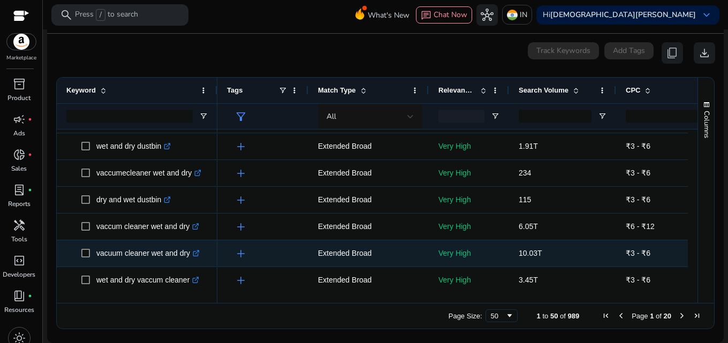
scroll to position [161, 0]
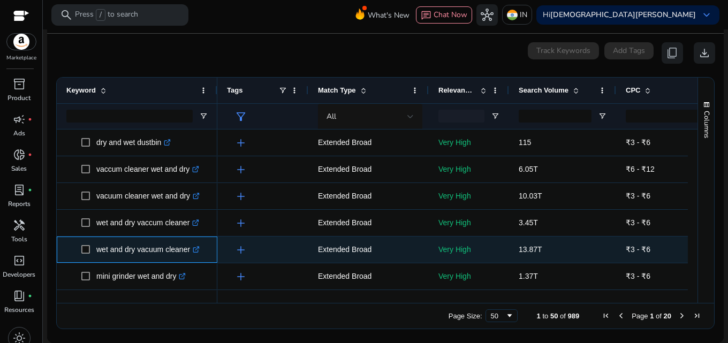
click at [197, 247] on icon ".st0{fill:#2c8af8}" at bounding box center [196, 249] width 7 height 7
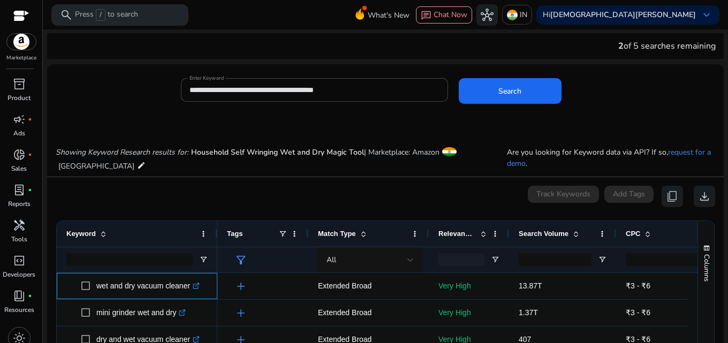
scroll to position [0, 0]
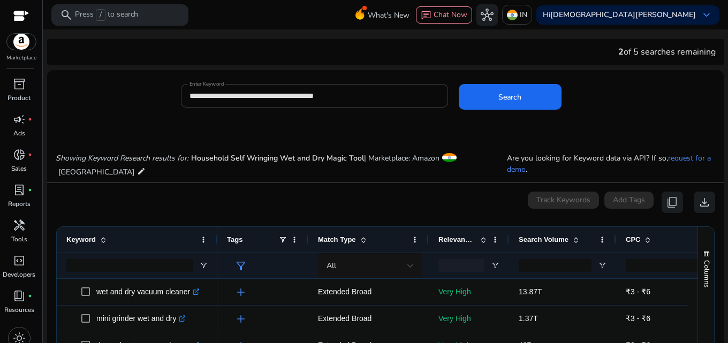
click at [189, 92] on input "**********" at bounding box center [314, 96] width 250 height 12
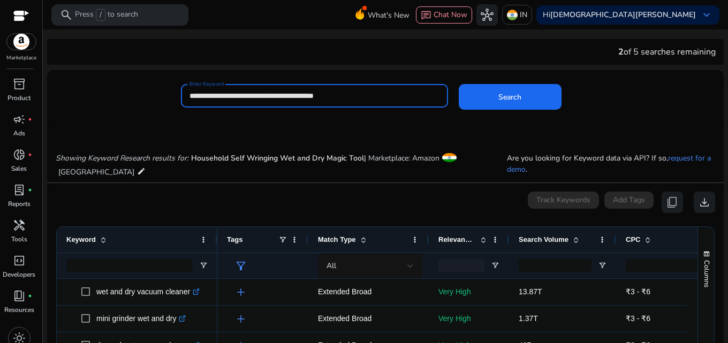
paste input "**********"
click at [459, 84] on button "Search" at bounding box center [510, 97] width 103 height 26
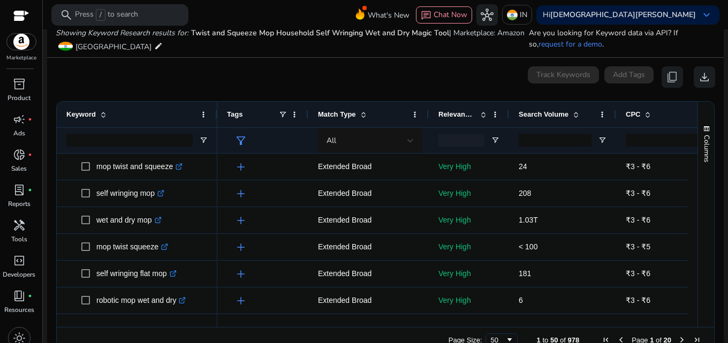
scroll to position [127, 0]
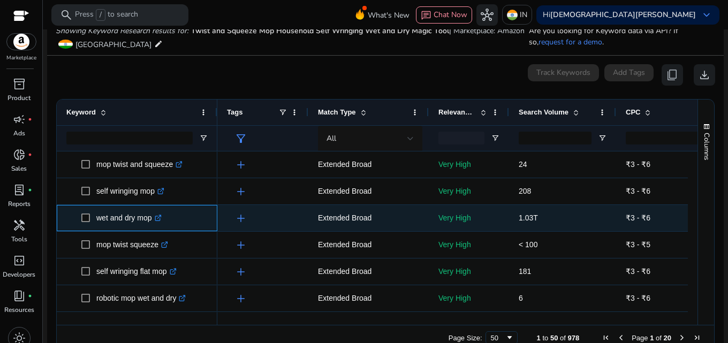
click at [160, 221] on icon ".st0{fill:#2c8af8}" at bounding box center [158, 218] width 7 height 7
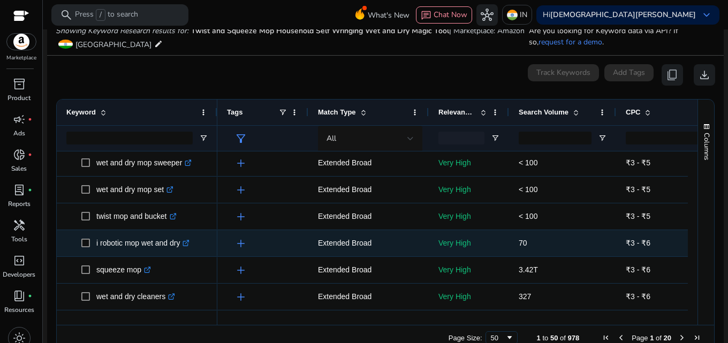
scroll to position [321, 0]
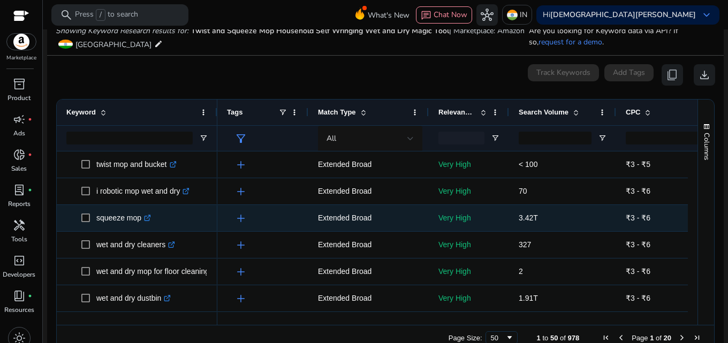
click at [149, 221] on icon ".st0{fill:#2c8af8}" at bounding box center [147, 218] width 7 height 7
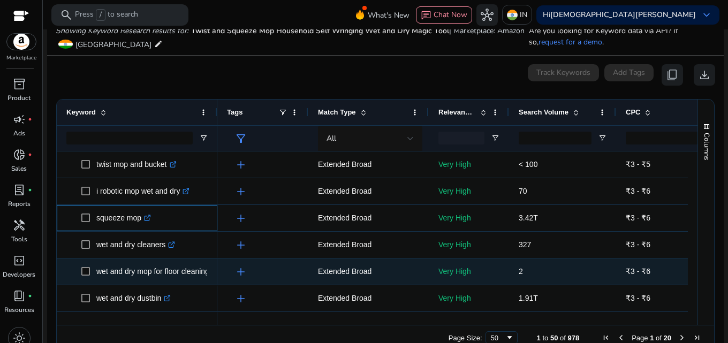
scroll to position [375, 0]
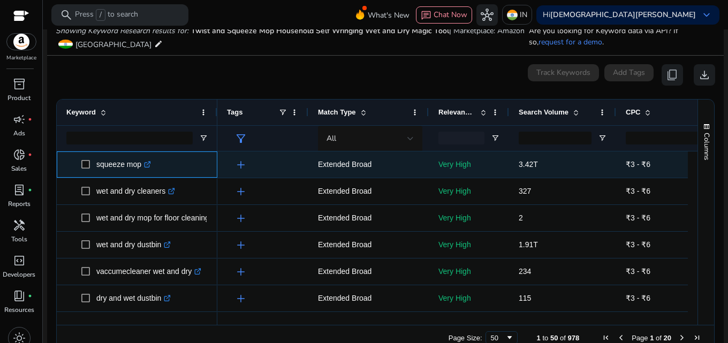
click at [104, 164] on p "squeeze mop .st0{fill:#2c8af8}" at bounding box center [123, 165] width 55 height 22
click at [105, 164] on p "squeeze mop .st0{fill:#2c8af8}" at bounding box center [123, 165] width 55 height 22
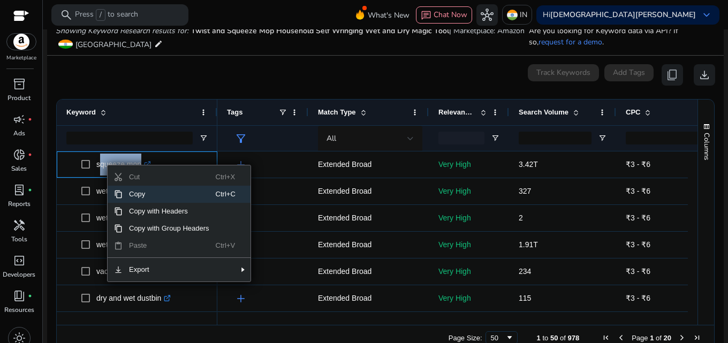
click at [123, 196] on span "Copy" at bounding box center [169, 194] width 93 height 17
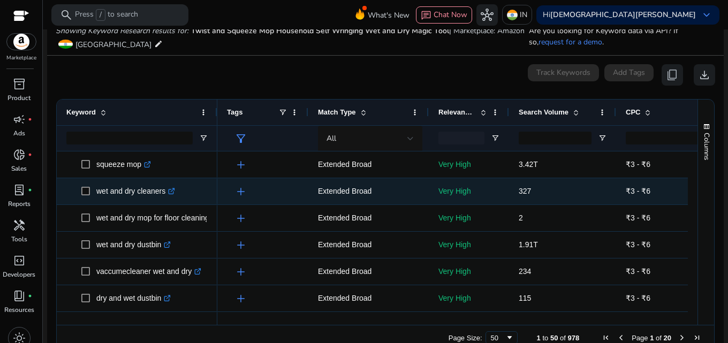
click at [206, 198] on span "wet and dry cleaners .st0{fill:#2c8af8}" at bounding box center [144, 191] width 126 height 22
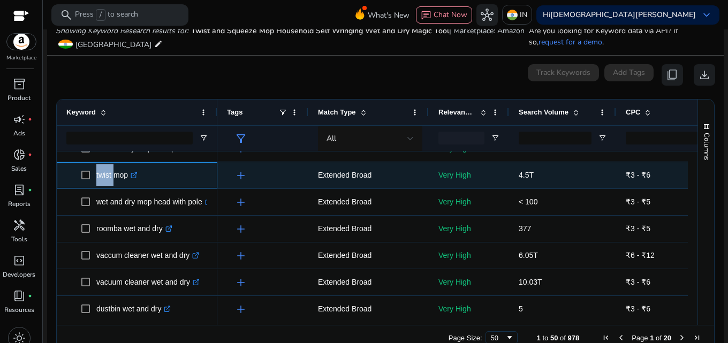
scroll to position [578, 0]
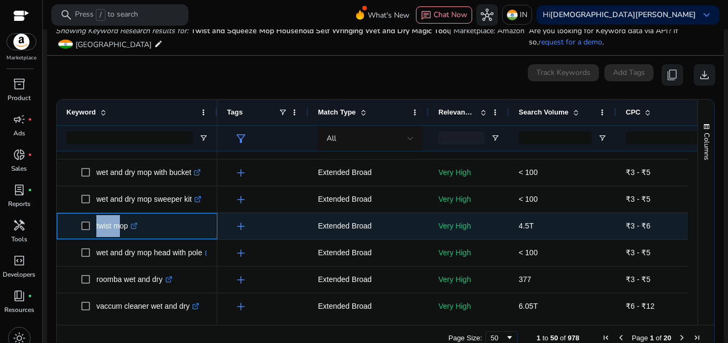
drag, startPoint x: 95, startPoint y: 160, endPoint x: 113, endPoint y: 225, distance: 67.6
click at [113, 225] on span "twist mop .st0{fill:#2c8af8}" at bounding box center [144, 226] width 126 height 22
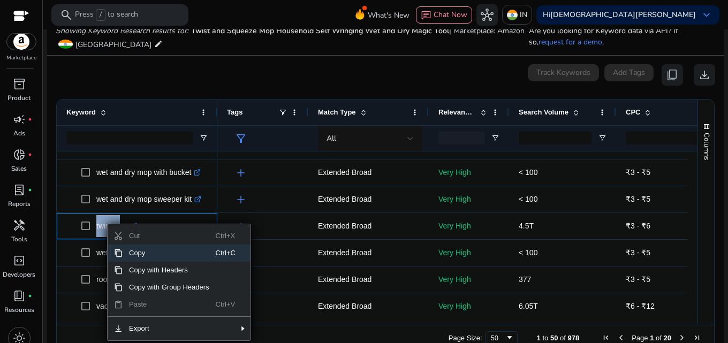
click at [123, 256] on span "Copy" at bounding box center [169, 253] width 93 height 17
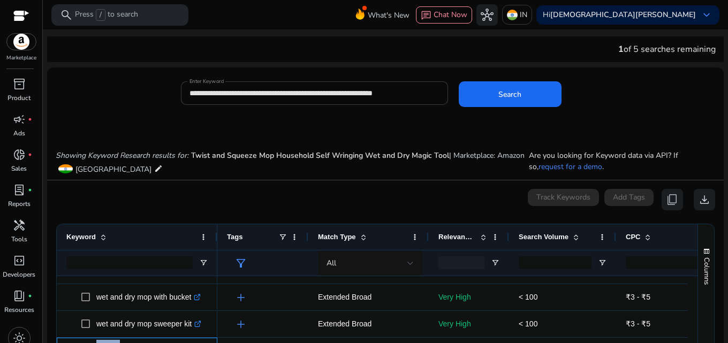
scroll to position [0, 0]
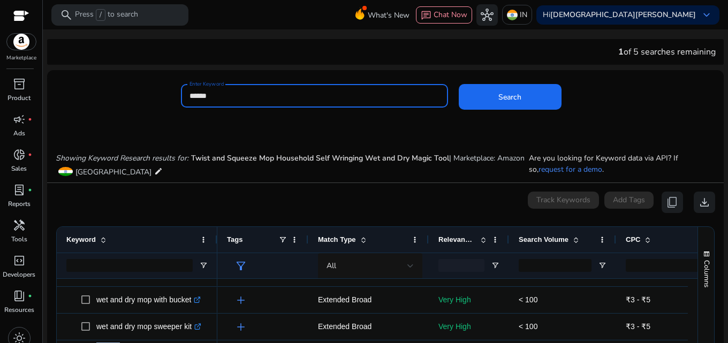
drag, startPoint x: 420, startPoint y: 95, endPoint x: 60, endPoint y: 94, distance: 359.7
click at [60, 94] on div "Enter Keyword ****** Search" at bounding box center [381, 101] width 668 height 35
type input "*****"
drag, startPoint x: 253, startPoint y: 92, endPoint x: 141, endPoint y: 90, distance: 111.3
click at [141, 90] on div "Enter Keyword ***** Search" at bounding box center [381, 101] width 668 height 35
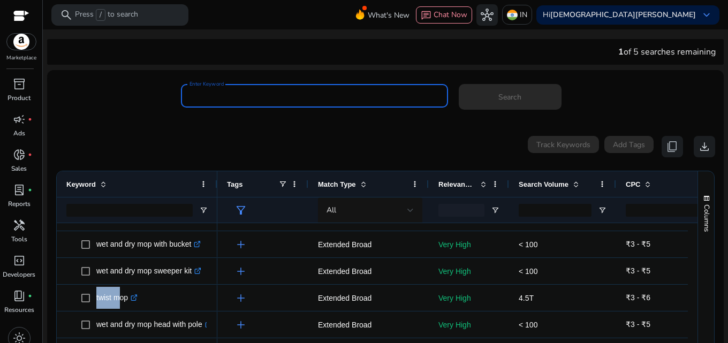
paste input "**********"
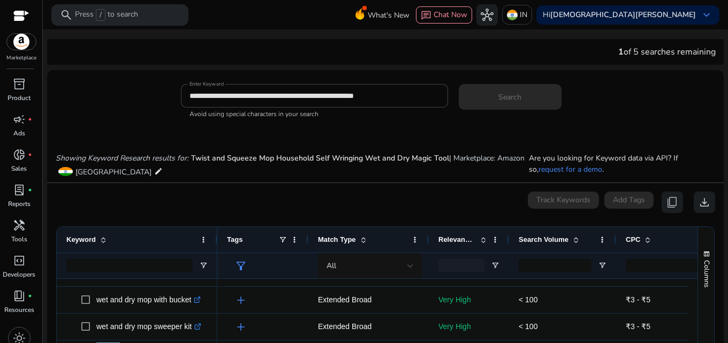
click at [502, 92] on app-sp-search-button "Search" at bounding box center [510, 95] width 103 height 10
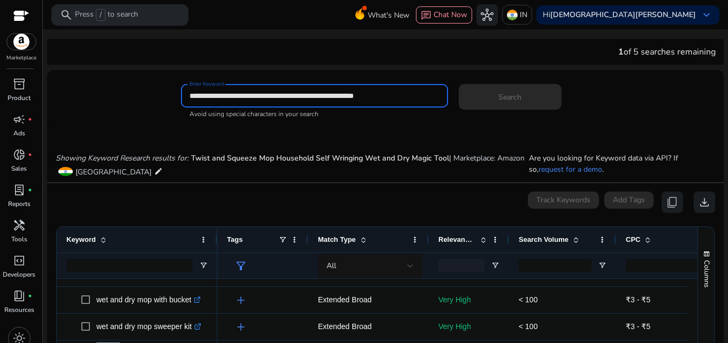
click at [287, 96] on input "**********" at bounding box center [314, 96] width 250 height 12
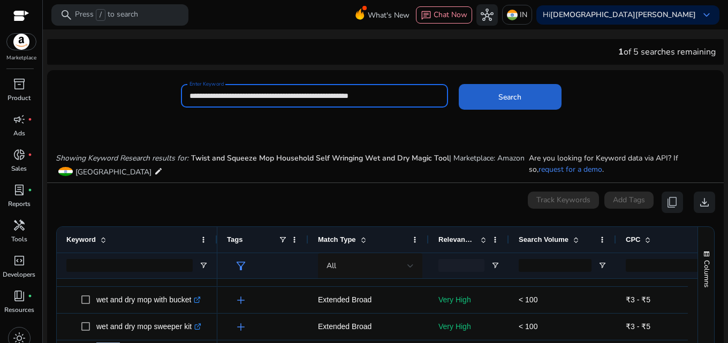
type input "**********"
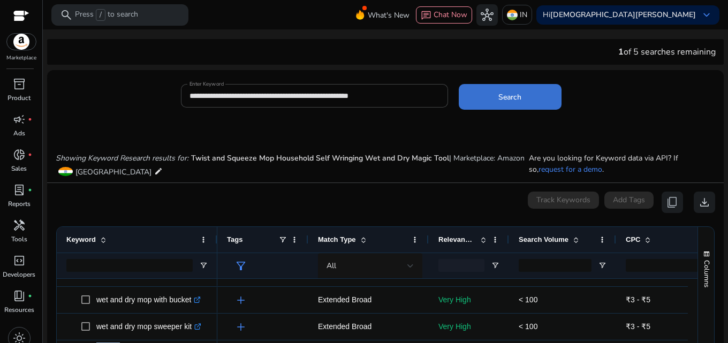
click at [506, 96] on span "Search" at bounding box center [509, 97] width 23 height 11
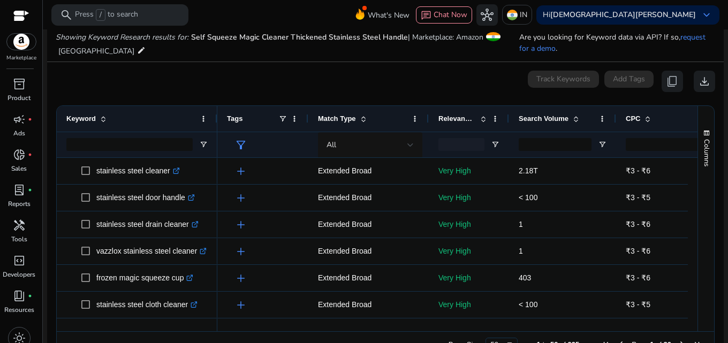
scroll to position [127, 0]
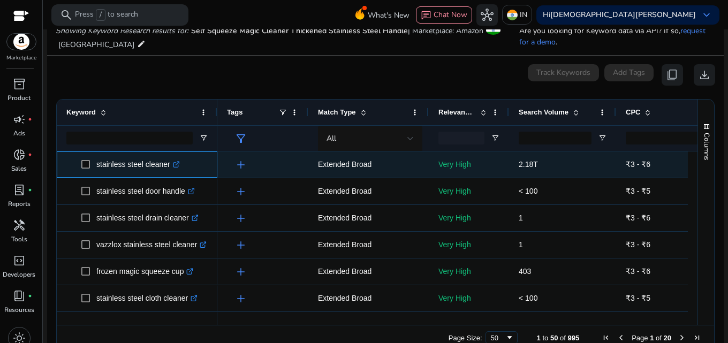
click at [175, 164] on icon ".st0{fill:#2c8af8}" at bounding box center [176, 164] width 7 height 7
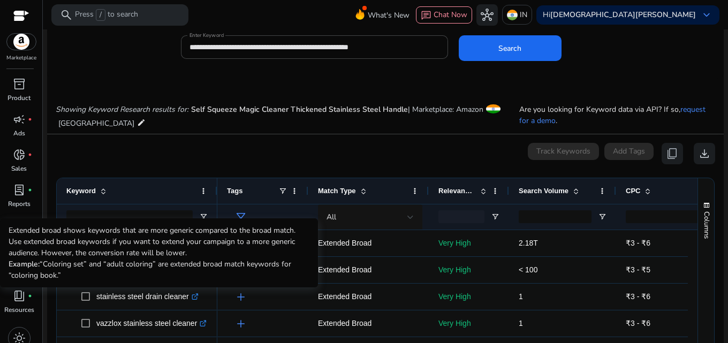
scroll to position [0, 0]
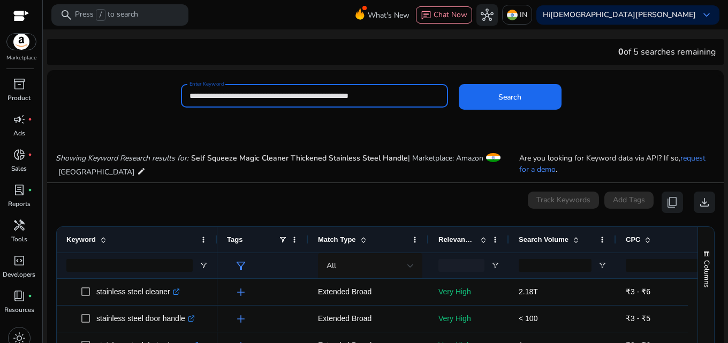
drag, startPoint x: 286, startPoint y: 93, endPoint x: 403, endPoint y: 97, distance: 117.3
click at [403, 97] on input "**********" at bounding box center [314, 96] width 250 height 12
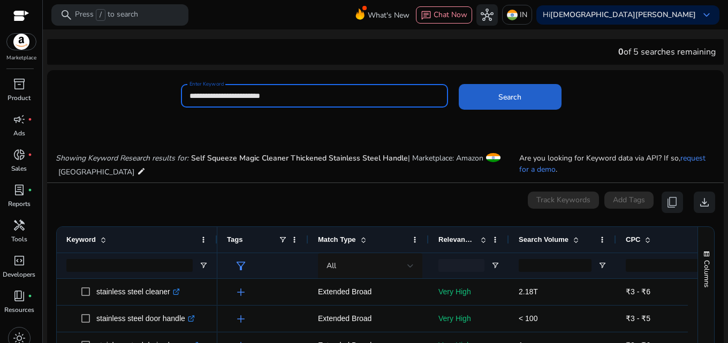
type input "**********"
click at [483, 97] on span at bounding box center [510, 97] width 103 height 26
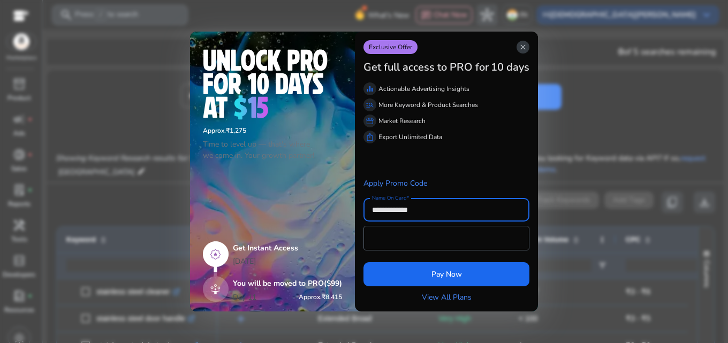
click at [520, 46] on span "close" at bounding box center [523, 47] width 9 height 9
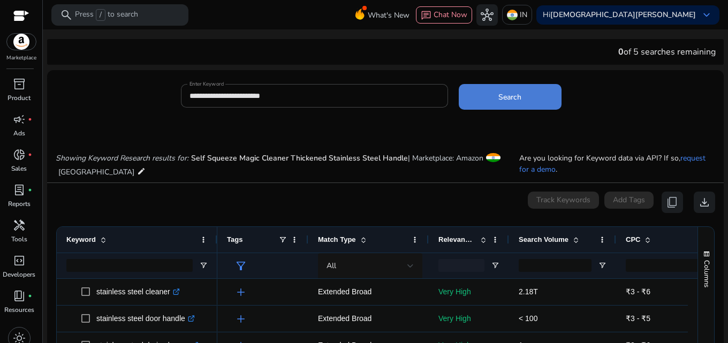
click at [474, 108] on span at bounding box center [510, 97] width 103 height 26
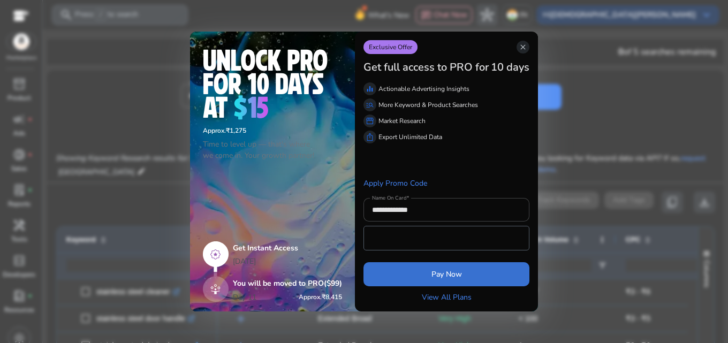
click at [438, 274] on span "Pay Now" at bounding box center [446, 274] width 31 height 11
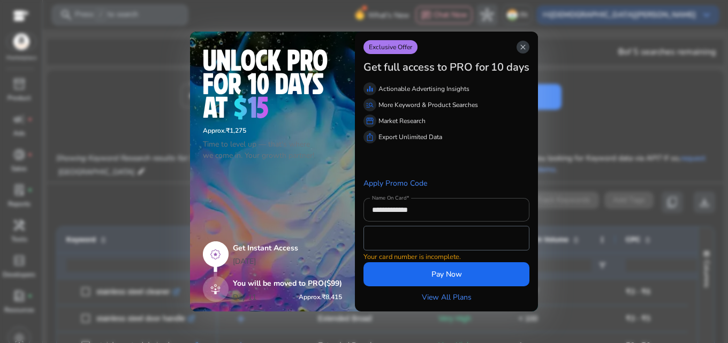
click at [518, 44] on app-icon "close" at bounding box center [523, 47] width 13 height 13
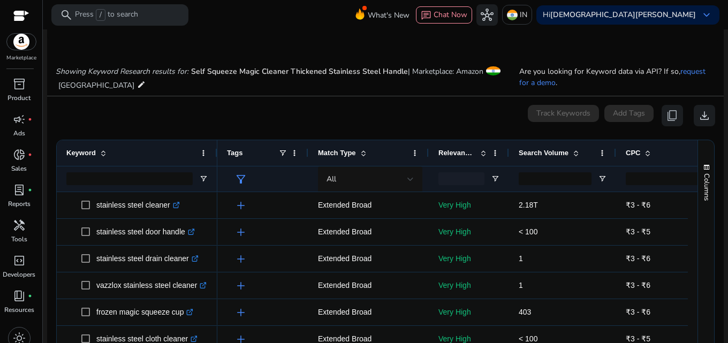
scroll to position [42, 0]
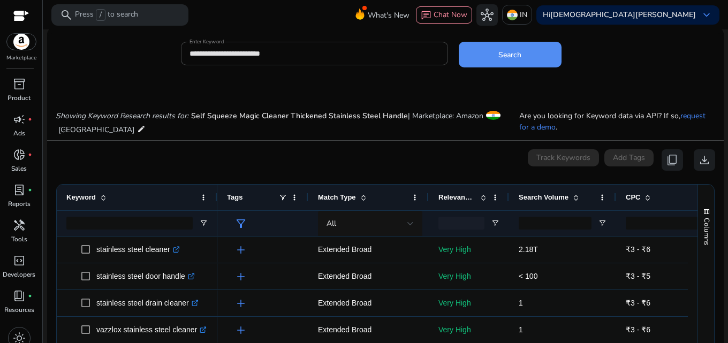
click at [287, 166] on div "0 keyword(s) selected Track Keywords Add Tags content_copy download" at bounding box center [385, 159] width 659 height 21
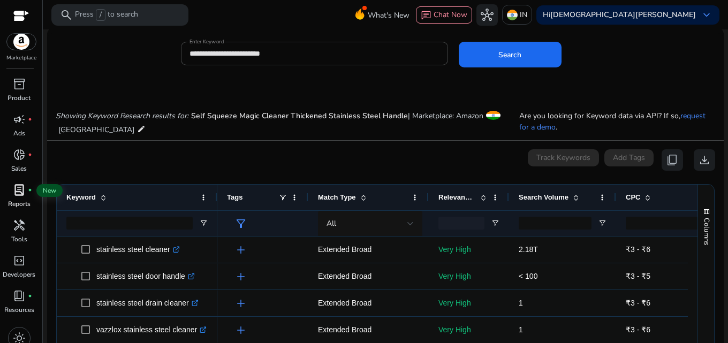
click at [25, 187] on span "lab_profile" at bounding box center [19, 190] width 13 height 13
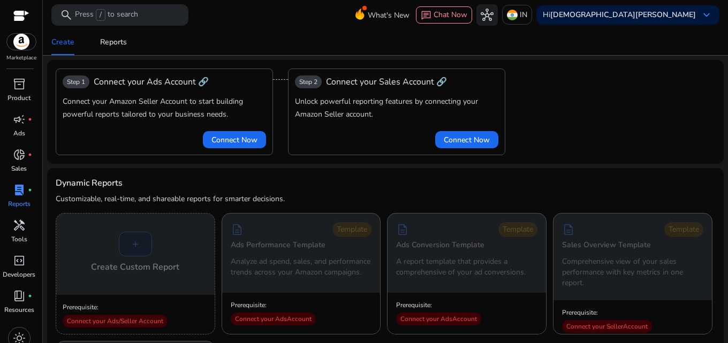
click at [106, 18] on p "Press / to search" at bounding box center [106, 15] width 63 height 12
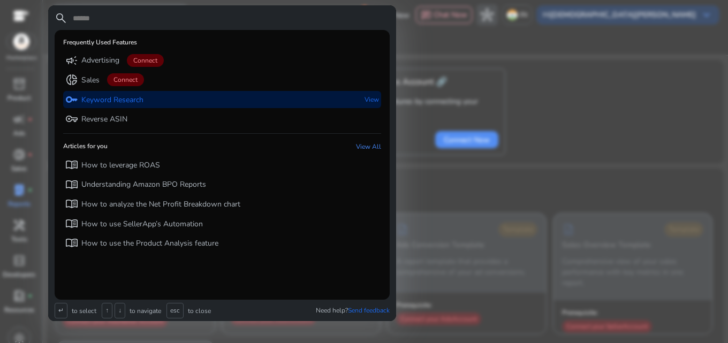
click at [100, 101] on p "Keyword Research" at bounding box center [112, 100] width 62 height 11
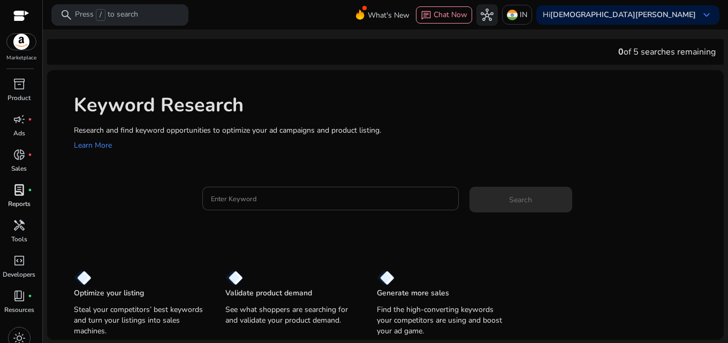
click at [257, 208] on div at bounding box center [330, 199] width 239 height 24
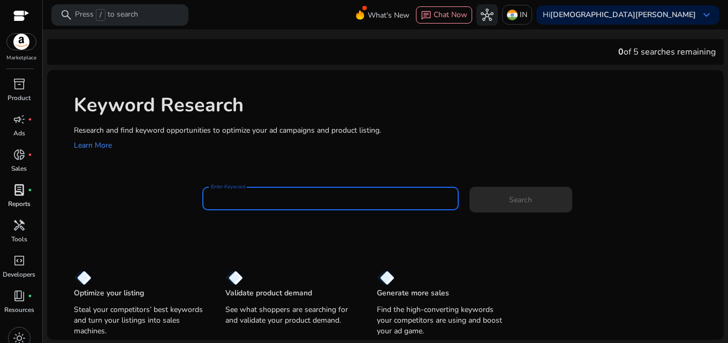
paste input "**********"
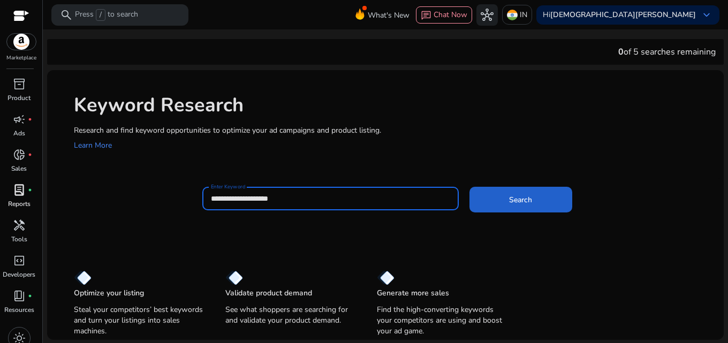
type input "**********"
click at [507, 212] on span at bounding box center [520, 200] width 103 height 26
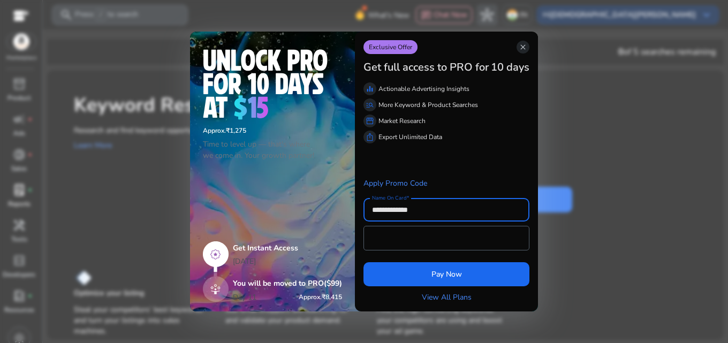
click at [518, 40] on div "Exclusive Offer close" at bounding box center [446, 47] width 166 height 14
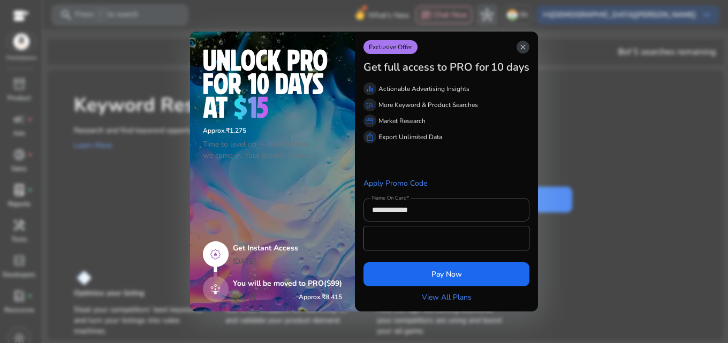
click at [521, 47] on span "close" at bounding box center [523, 47] width 9 height 9
